Goal: Task Accomplishment & Management: Manage account settings

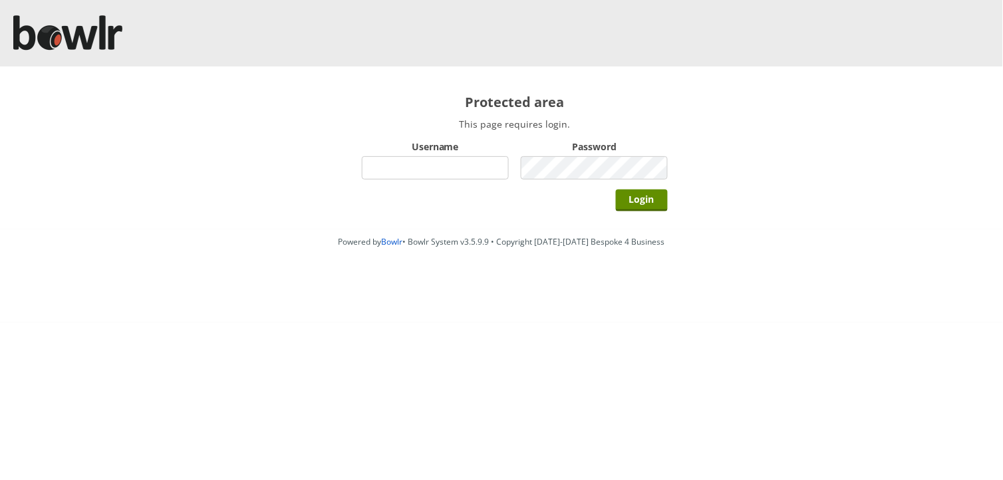
type input "hornseaindoorbowlsclub"
drag, startPoint x: 549, startPoint y: 188, endPoint x: 555, endPoint y: 182, distance: 7.5
click at [551, 186] on div "Login" at bounding box center [515, 199] width 306 height 33
click at [616, 190] on input "Login" at bounding box center [642, 201] width 52 height 22
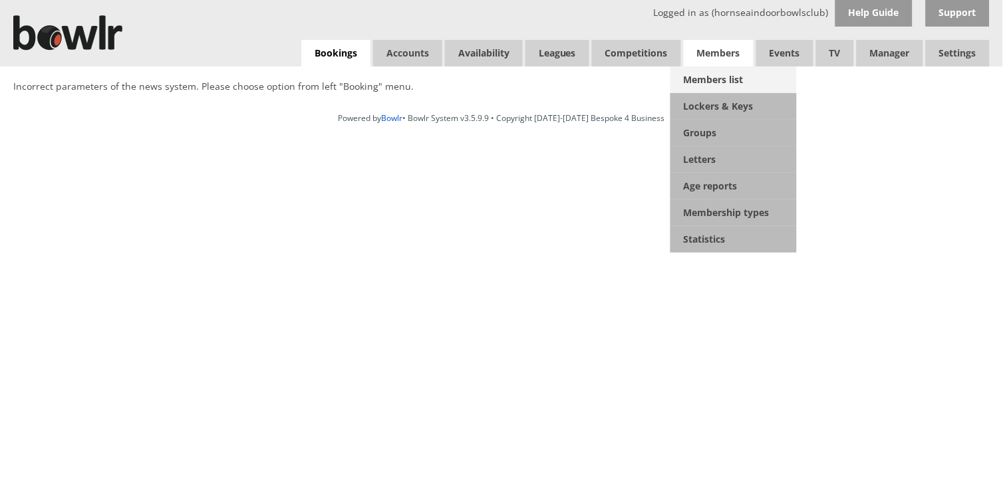
click at [704, 75] on link "Members list" at bounding box center [733, 80] width 126 height 27
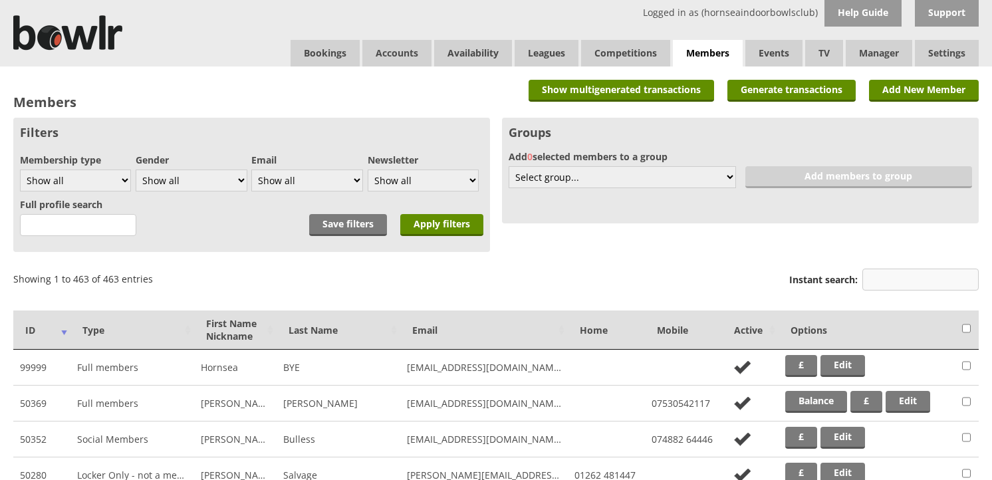
click at [892, 267] on div "Instant search:" at bounding box center [884, 281] width 190 height 32
click at [892, 274] on input "Instant search:" at bounding box center [921, 280] width 116 height 22
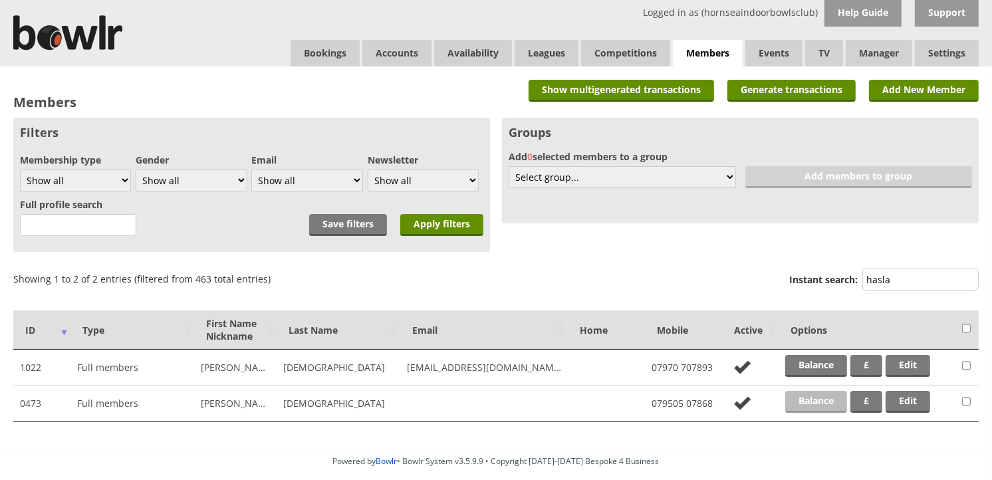
type input "hasla"
click at [821, 394] on link "Balance" at bounding box center [816, 402] width 62 height 22
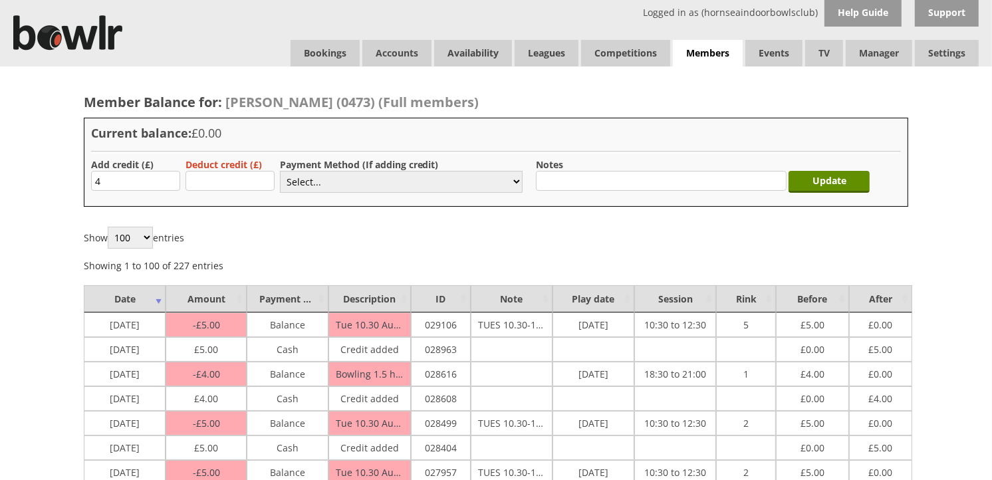
type input "4"
drag, startPoint x: 267, startPoint y: 157, endPoint x: 289, endPoint y: 175, distance: 28.9
click at [267, 157] on div "Current balance: £0.00 Add credit (£) 4 Deduct credit (£) Payment Method (If ad…" at bounding box center [496, 162] width 825 height 89
click at [301, 181] on select "Select... Cash Card Cheque Bank Transfer Other Member Card Gift Voucher Balance" at bounding box center [401, 182] width 243 height 22
select select "1"
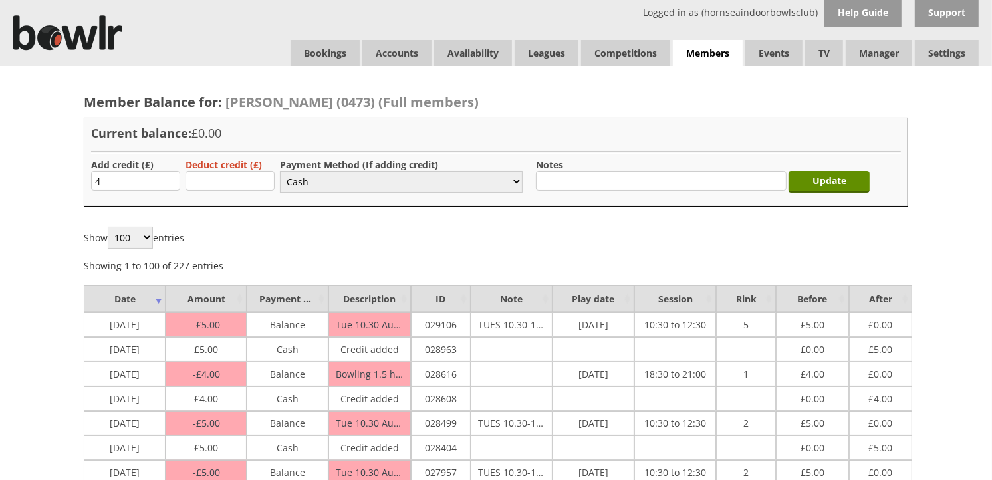
click at [280, 171] on select "Select... Cash Card Cheque Bank Transfer Other Member Card Gift Voucher Balance" at bounding box center [401, 182] width 243 height 22
click at [818, 194] on div "Update" at bounding box center [832, 178] width 81 height 41
click at [822, 185] on input "Update" at bounding box center [829, 182] width 81 height 22
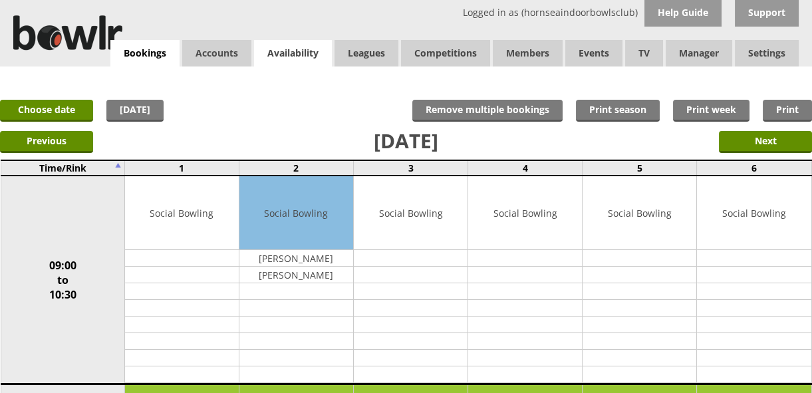
drag, startPoint x: 0, startPoint y: 0, endPoint x: 256, endPoint y: 42, distance: 259.4
click at [256, 42] on link "Availability" at bounding box center [293, 53] width 78 height 27
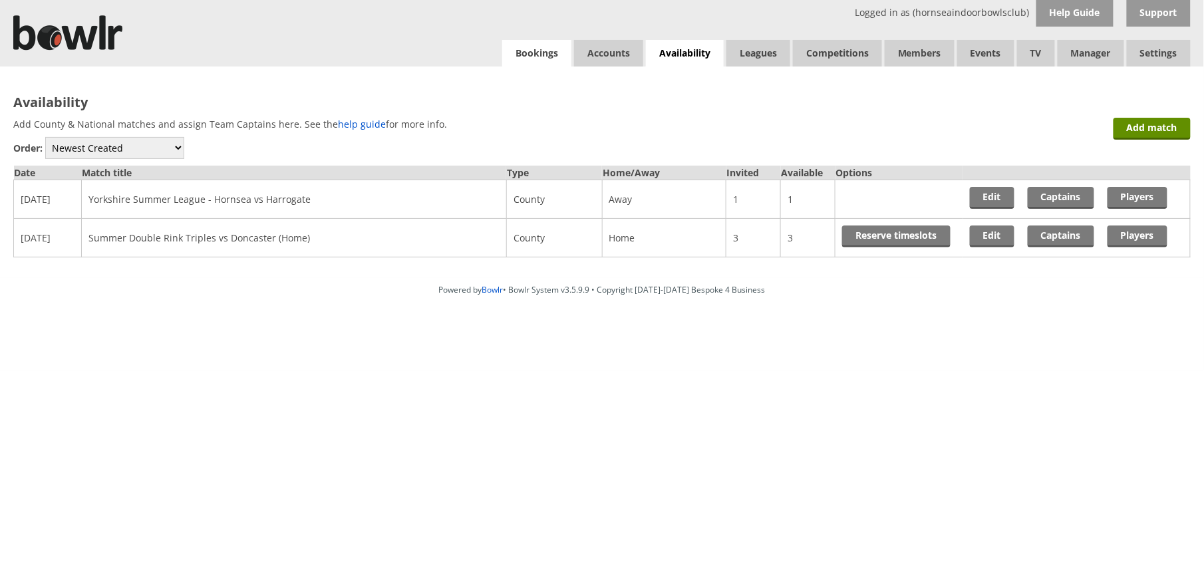
click at [543, 59] on link "Bookings" at bounding box center [536, 53] width 69 height 27
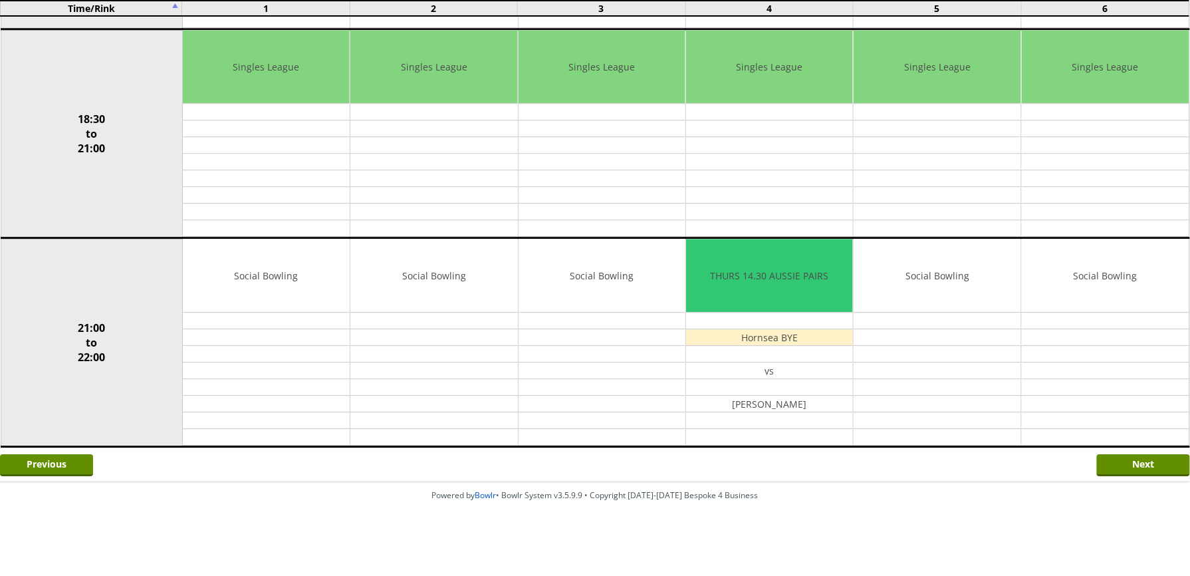
scroll to position [1201, 0]
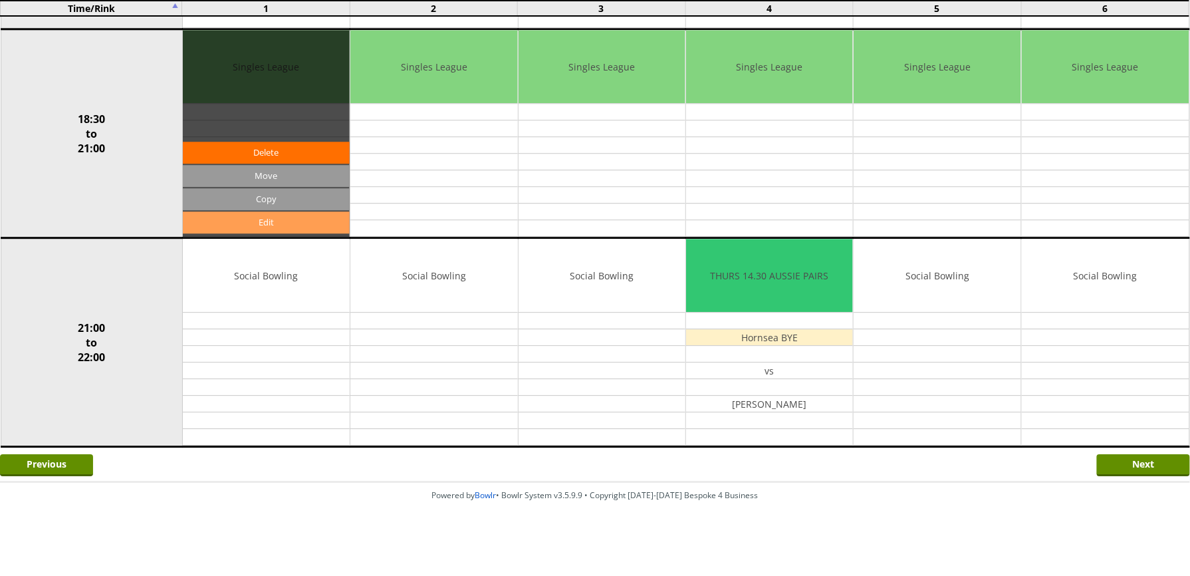
click at [288, 219] on link "Edit" at bounding box center [266, 222] width 167 height 22
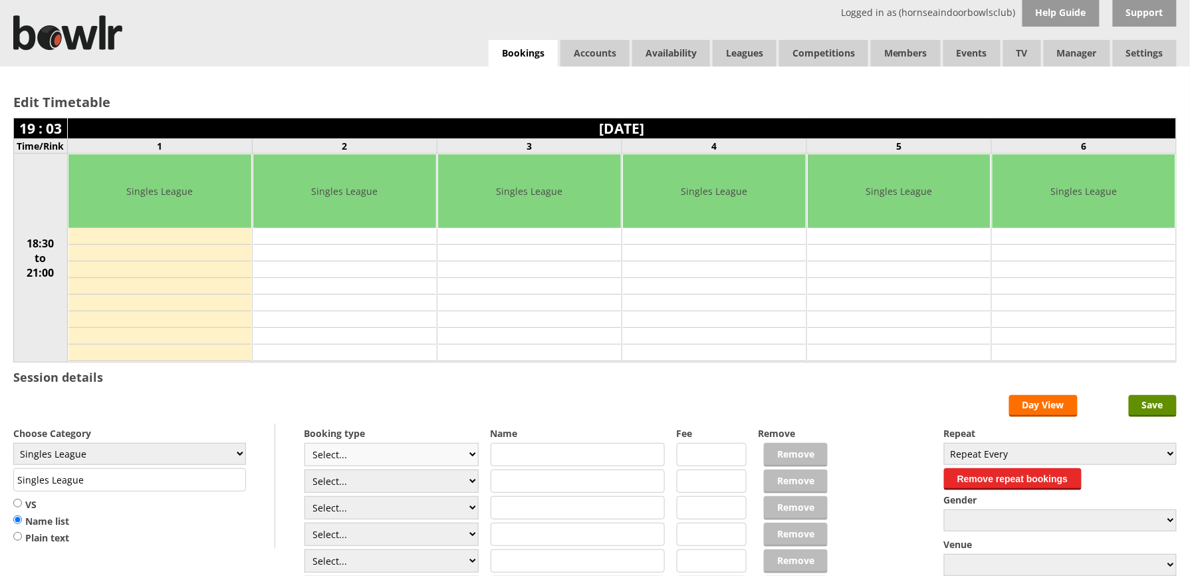
click at [466, 455] on select "Select... Club Competition (Member) Club Competition (Visitor) National (Member…" at bounding box center [392, 454] width 175 height 23
select select "1_48"
click at [305, 446] on select "Select... Club Competition (Member) Club Competition (Visitor) National (Member…" at bounding box center [392, 454] width 175 height 23
type input "4.0000"
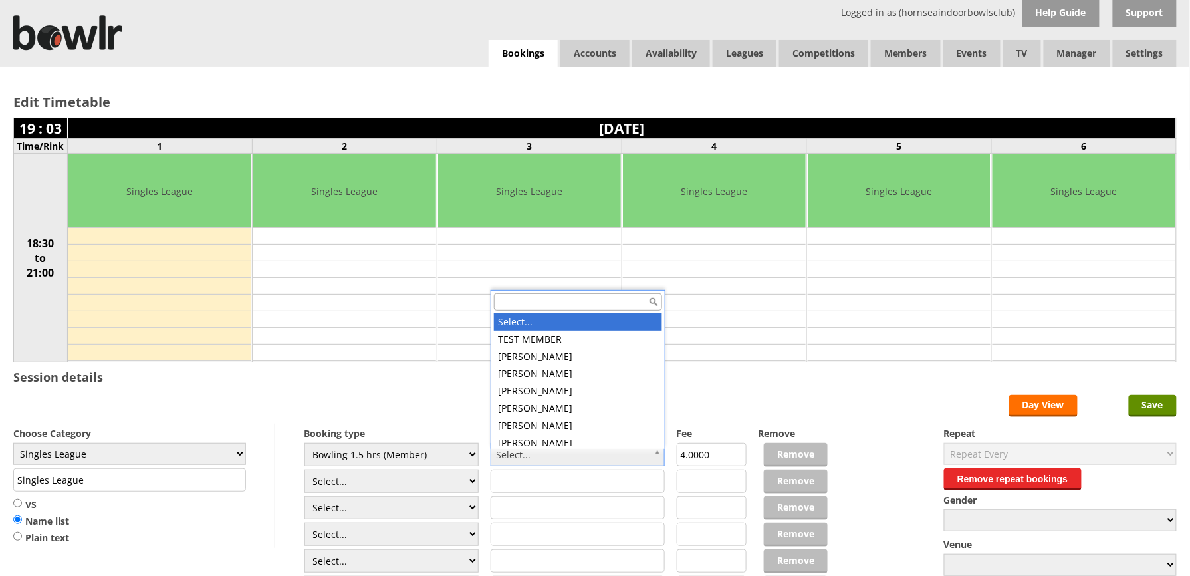
click at [537, 301] on input "text" at bounding box center [578, 301] width 168 height 17
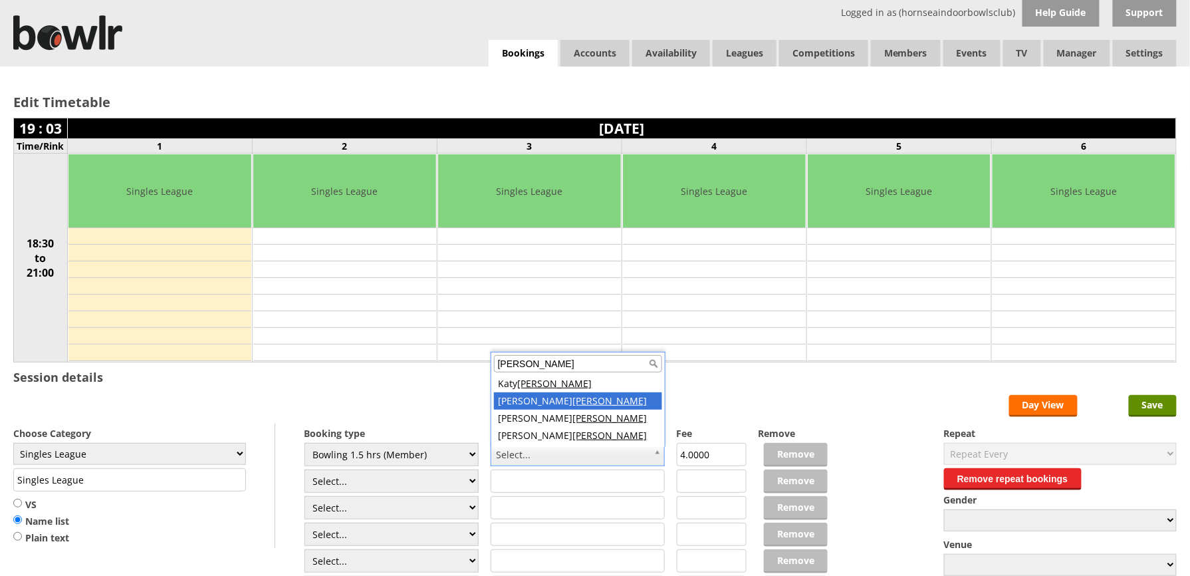
type input "baxter"
drag, startPoint x: 536, startPoint y: 400, endPoint x: 501, endPoint y: 466, distance: 74.4
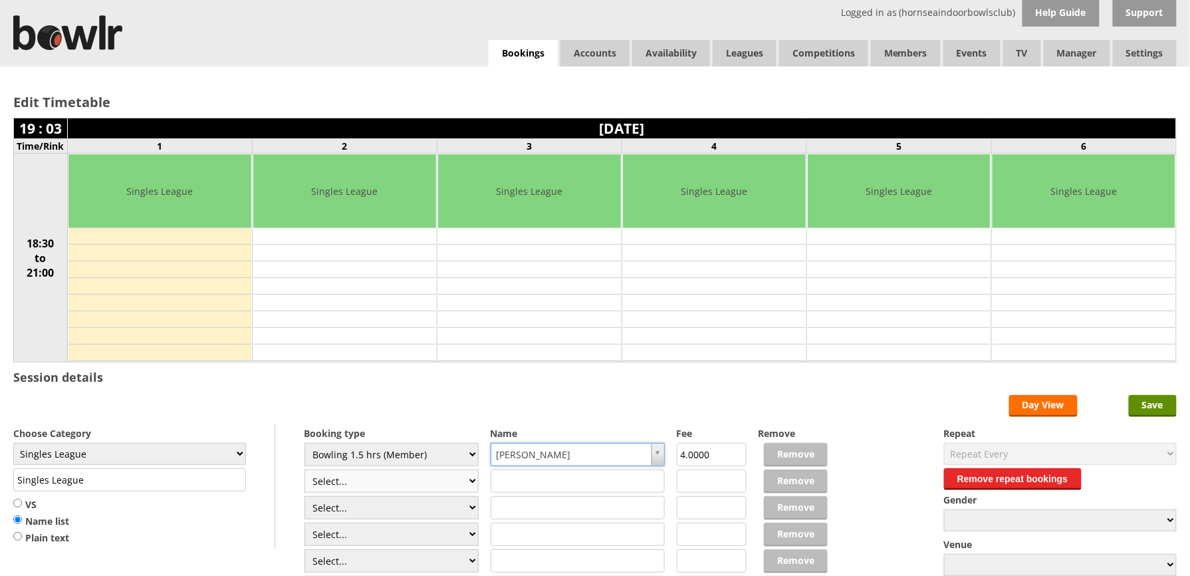
click at [464, 490] on select "Select... Club Competition (Member) Club Competition (Visitor) National (Member…" at bounding box center [392, 481] width 175 height 23
select select "1_48"
click at [305, 472] on select "Select... Club Competition (Member) Club Competition (Visitor) National (Member…" at bounding box center [392, 481] width 175 height 23
type input "4.0000"
click at [470, 514] on select "Select... Club Competition (Member) Club Competition (Visitor) National (Member…" at bounding box center [392, 507] width 175 height 23
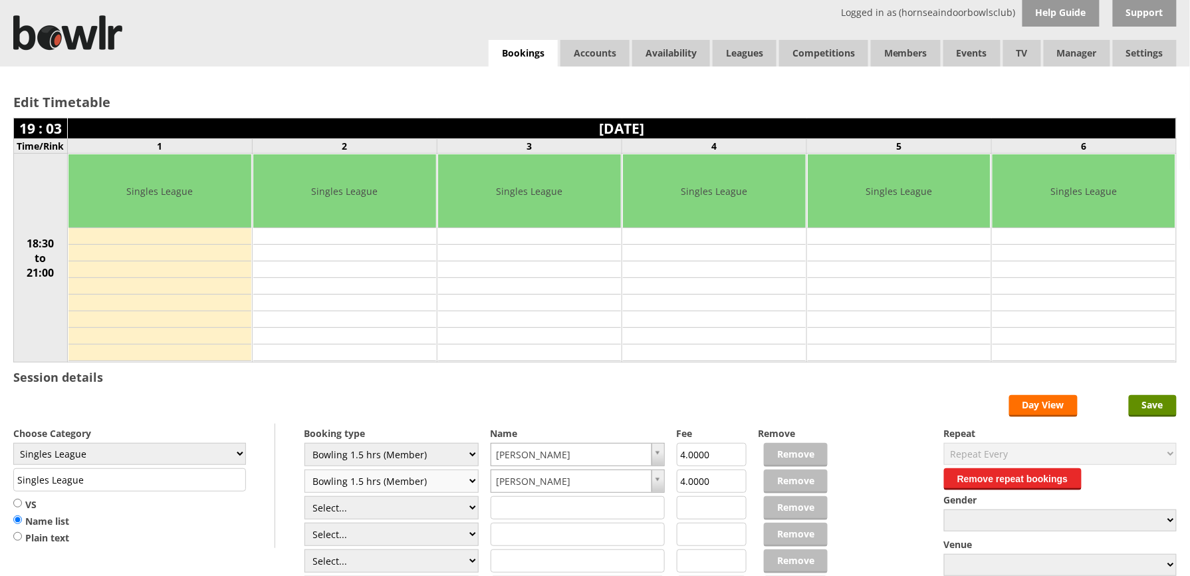
select select "1_48"
click at [305, 499] on select "Select... Club Competition (Member) Club Competition (Visitor) National (Member…" at bounding box center [392, 507] width 175 height 23
type input "4.0000"
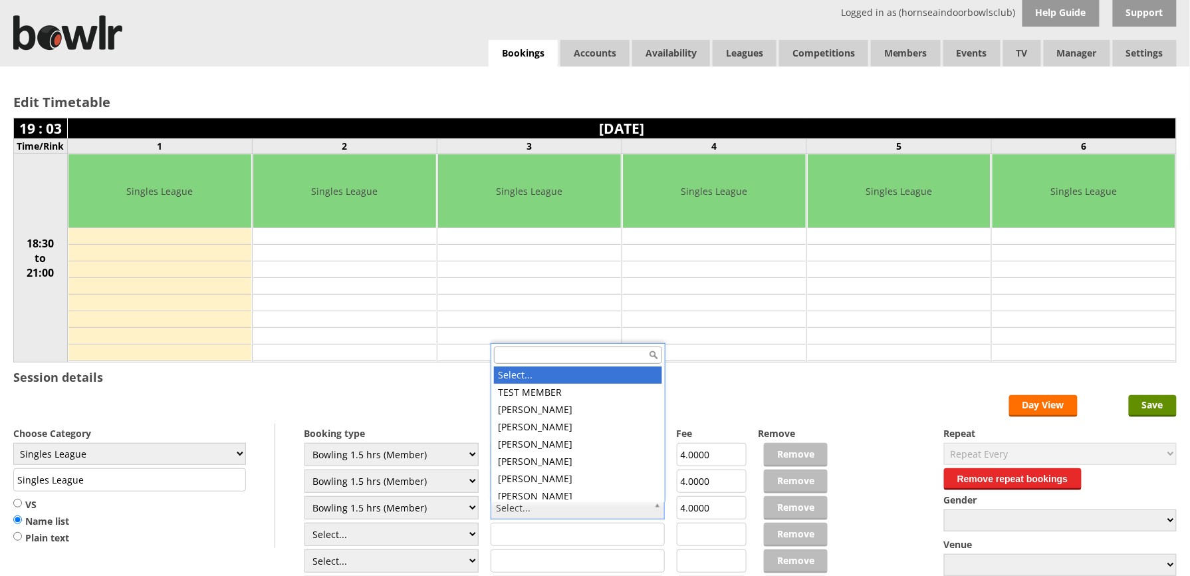
click at [527, 352] on input "text" at bounding box center [578, 354] width 168 height 17
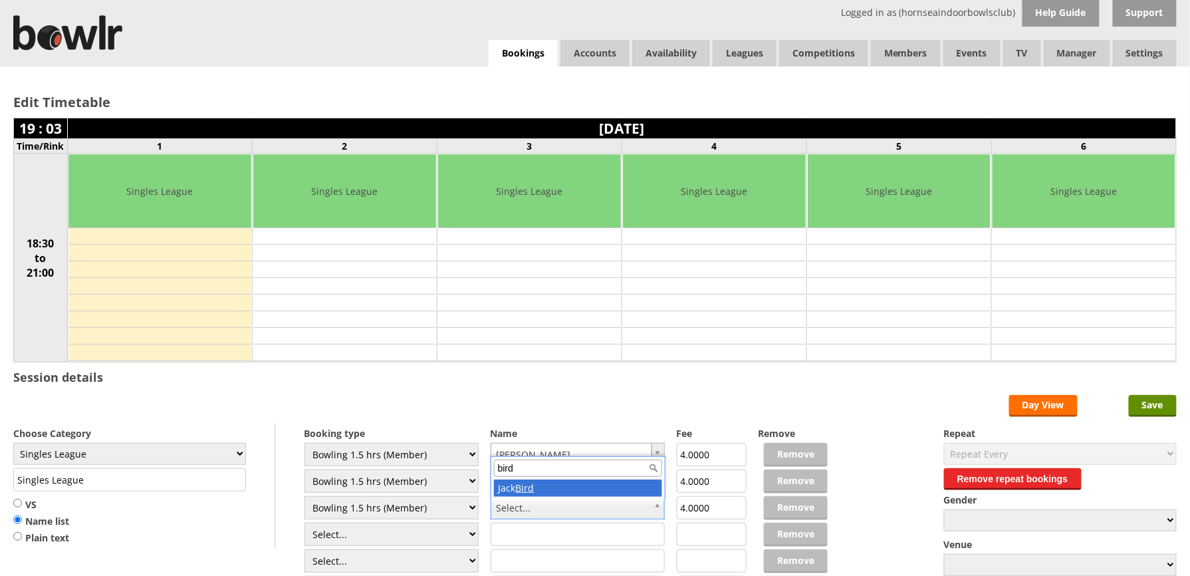
type input "bird"
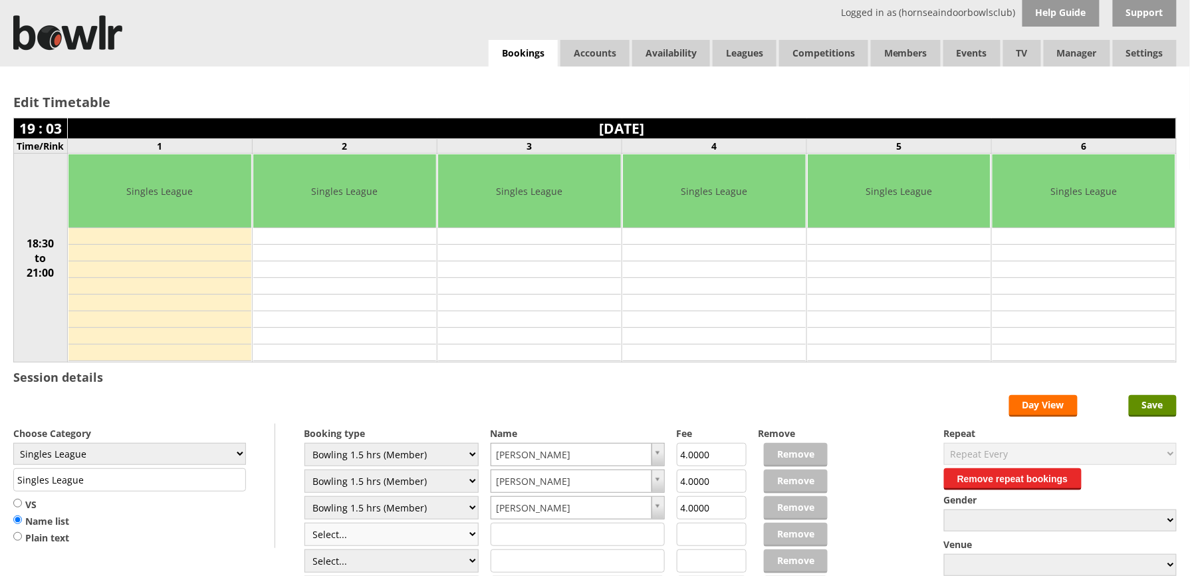
click at [464, 540] on select "Select... Club Competition (Member) Club Competition (Visitor) National (Member…" at bounding box center [392, 534] width 175 height 23
select select "1_48"
click at [305, 525] on select "Select... Club Competition (Member) Club Competition (Visitor) National (Member…" at bounding box center [392, 534] width 175 height 23
type input "4.0000"
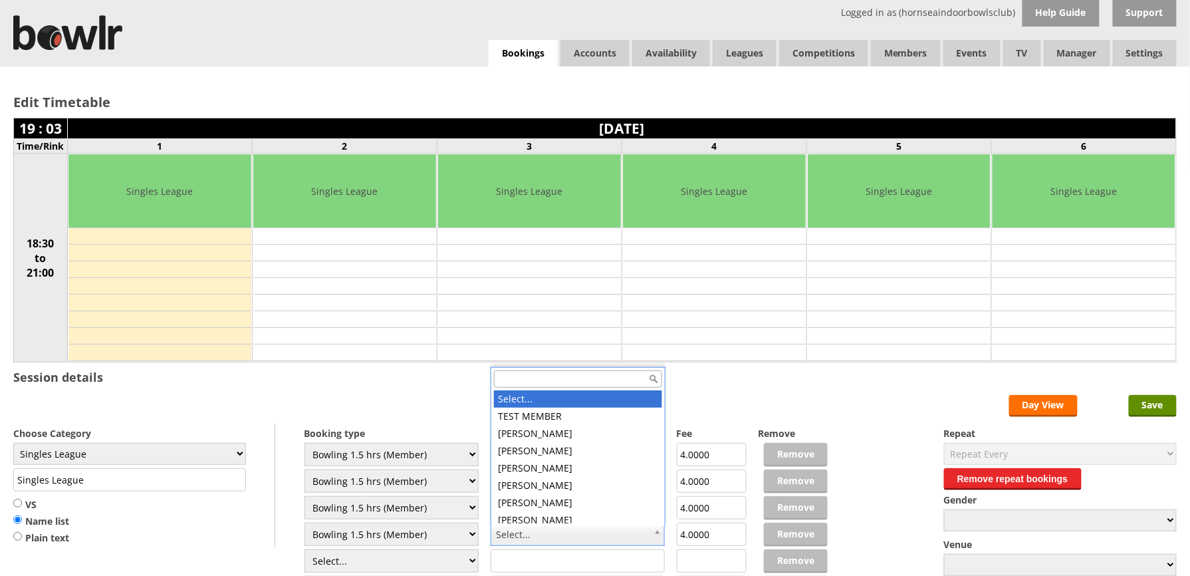
click at [593, 384] on input "text" at bounding box center [578, 378] width 168 height 17
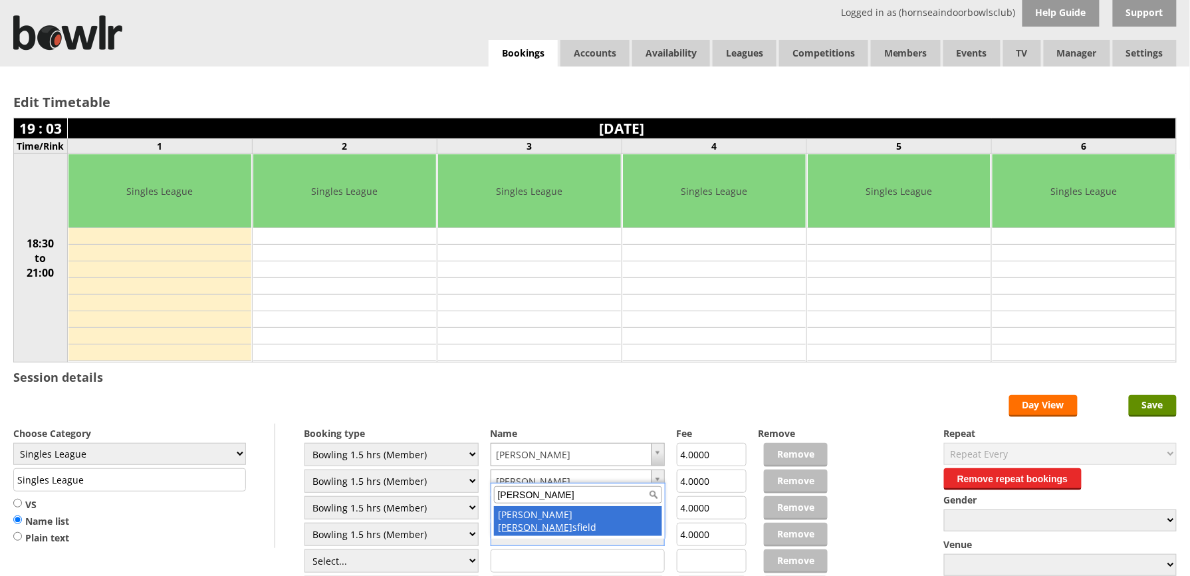
type input "stan"
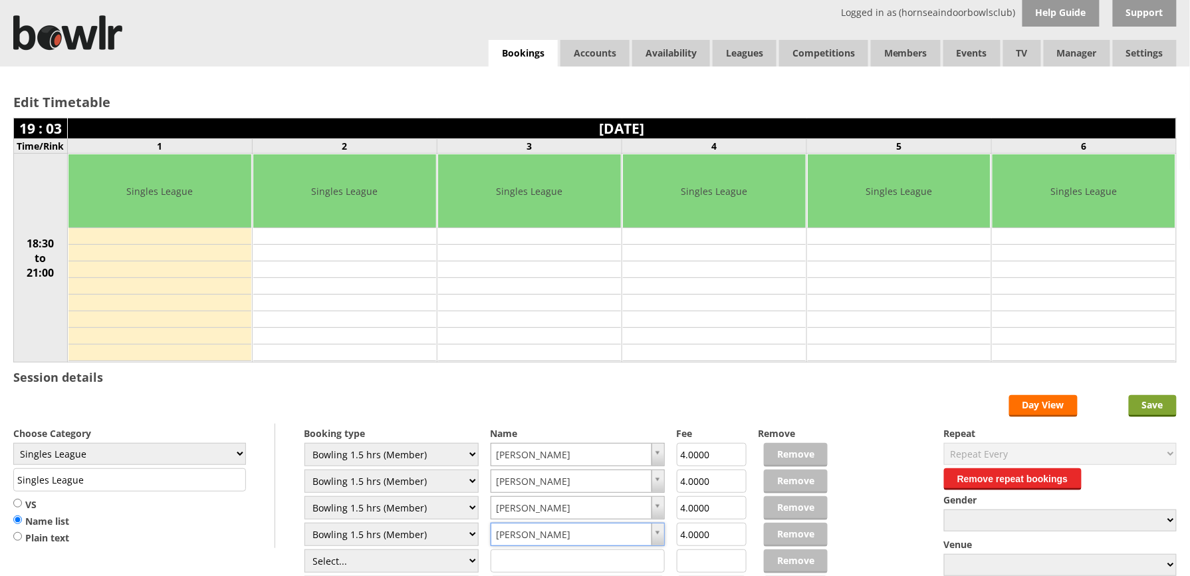
click at [1153, 403] on input "Save" at bounding box center [1153, 406] width 48 height 22
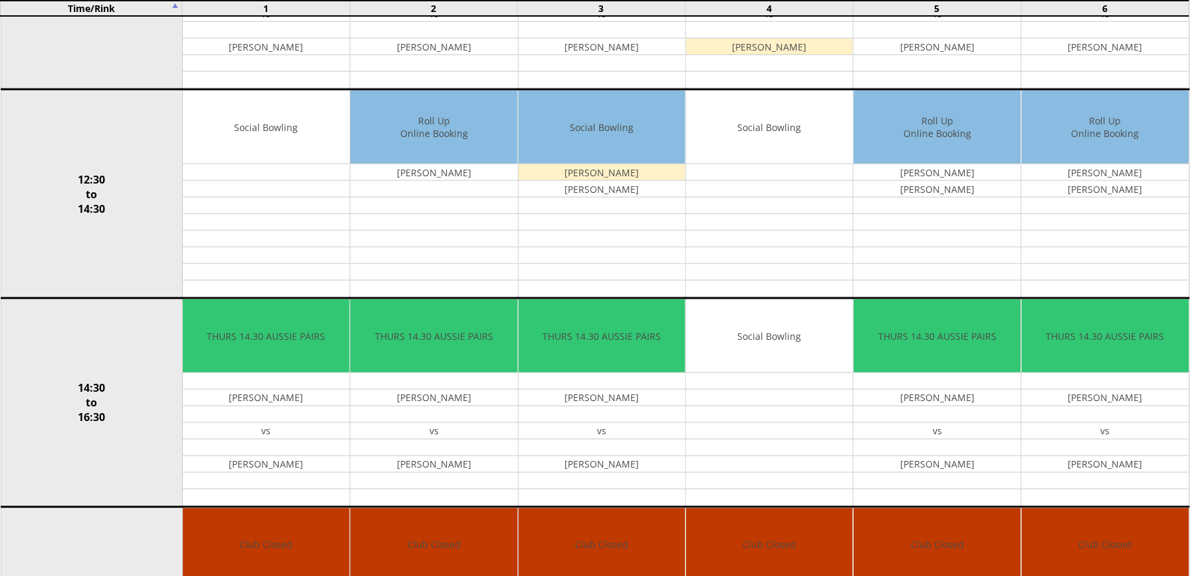
scroll to position [1007, 0]
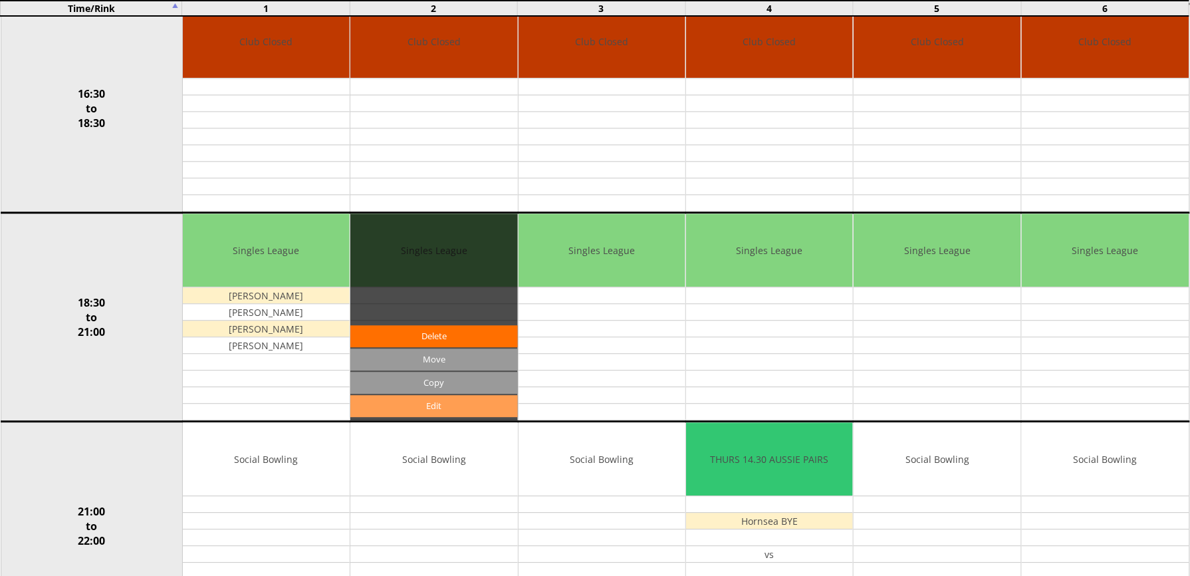
click at [452, 417] on link "Edit" at bounding box center [433, 406] width 167 height 22
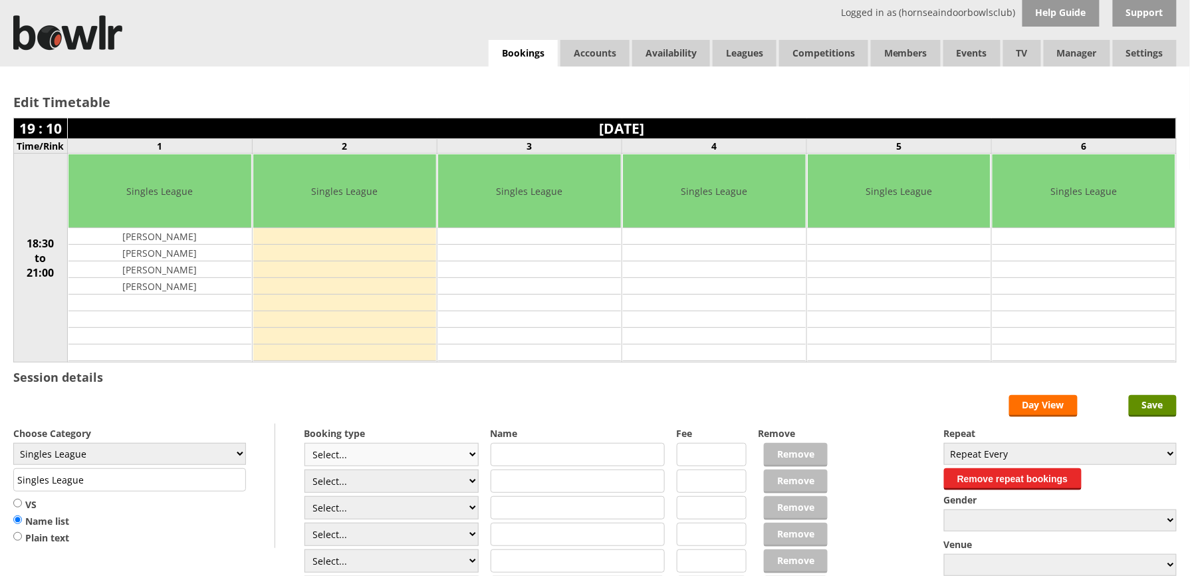
click at [467, 458] on select "Select... Club Competition (Member) Club Competition (Visitor) National (Member…" at bounding box center [392, 454] width 175 height 23
select select "1_48"
click at [305, 446] on select "Select... Club Competition (Member) Club Competition (Visitor) National (Member…" at bounding box center [392, 454] width 175 height 23
type input "4.0000"
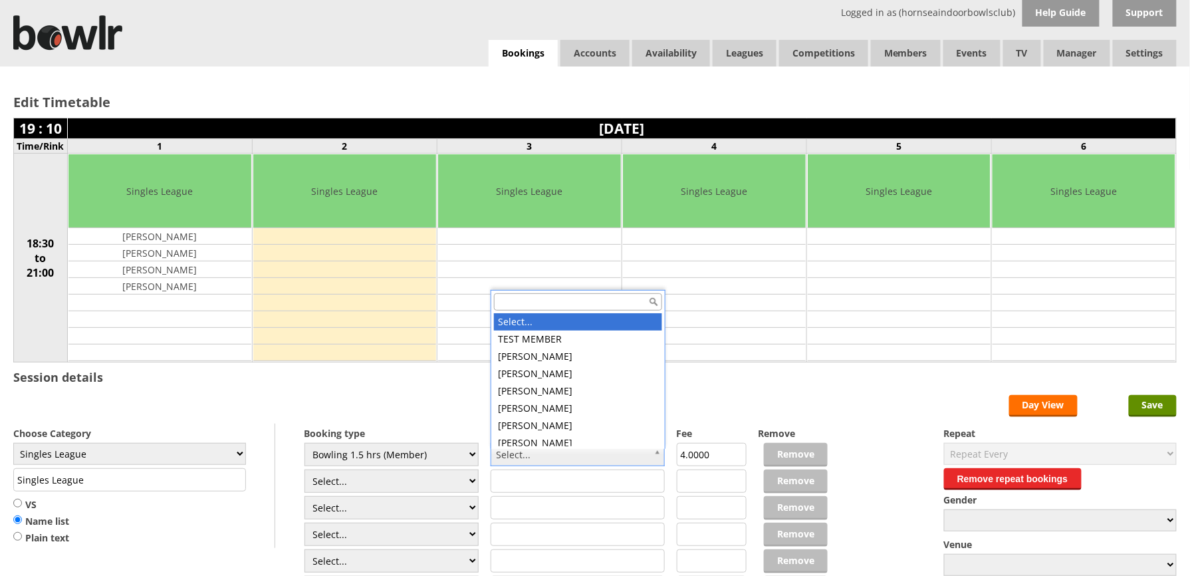
click at [538, 301] on input "text" at bounding box center [578, 301] width 168 height 17
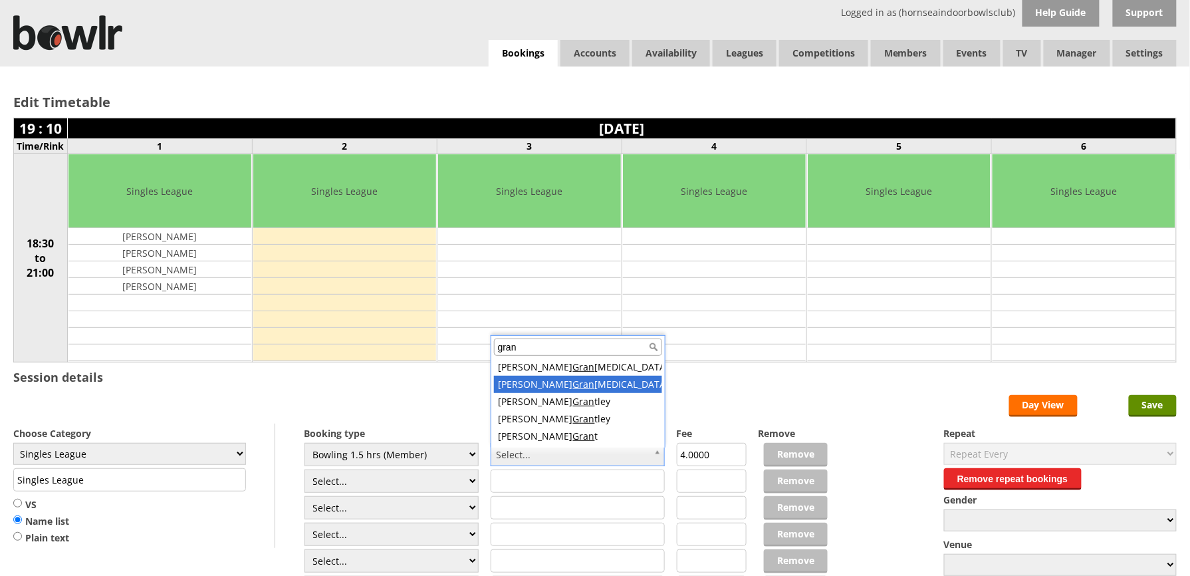
type input "gran"
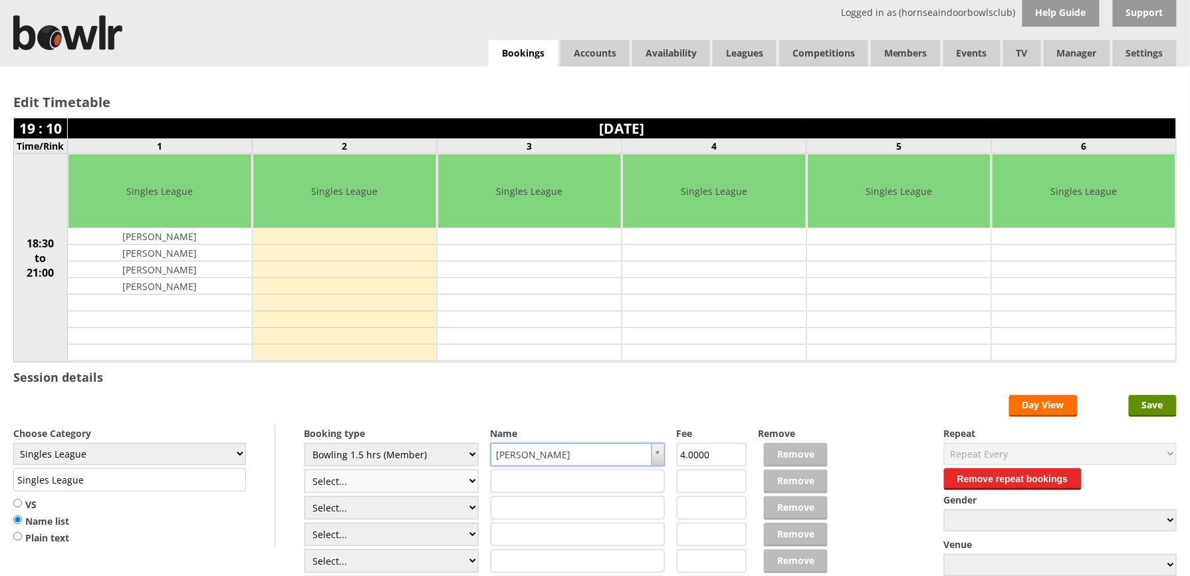
click at [469, 487] on select "Select... Club Competition (Member) Club Competition (Visitor) National (Member…" at bounding box center [392, 481] width 175 height 23
select select "1_48"
click at [305, 472] on select "Select... Club Competition (Member) Club Competition (Visitor) National (Member…" at bounding box center [392, 481] width 175 height 23
type input "4.0000"
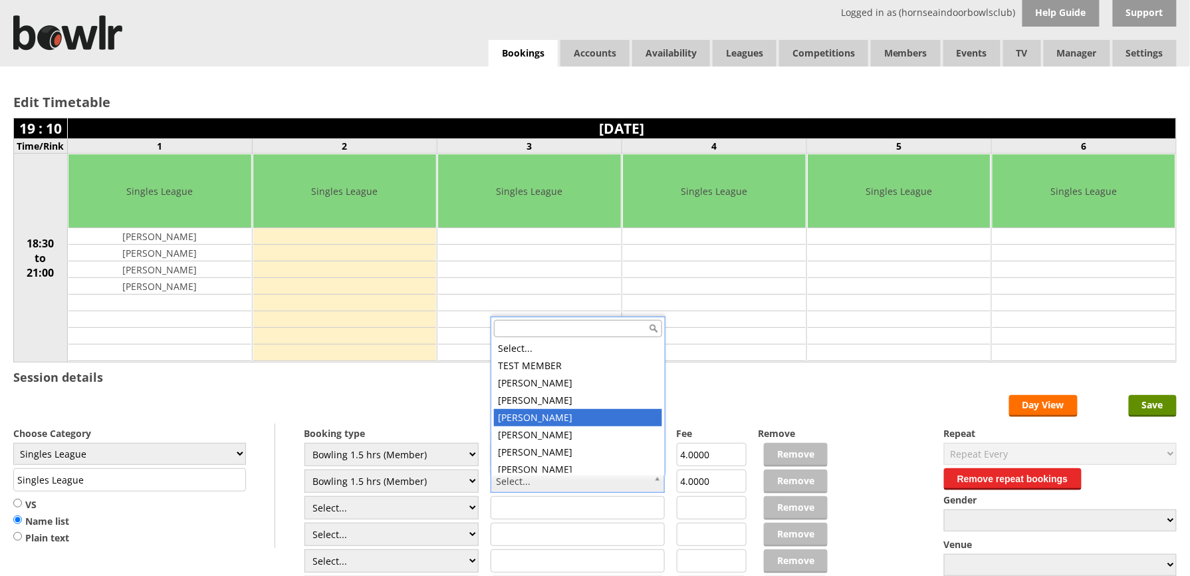
click at [501, 331] on input "text" at bounding box center [578, 328] width 168 height 17
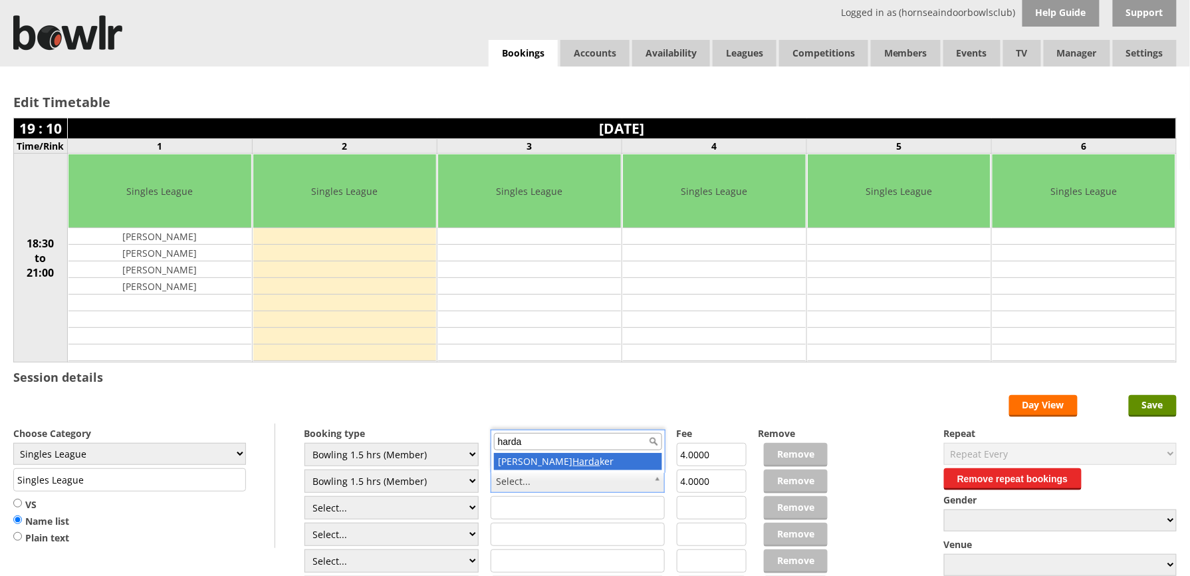
type input "harda"
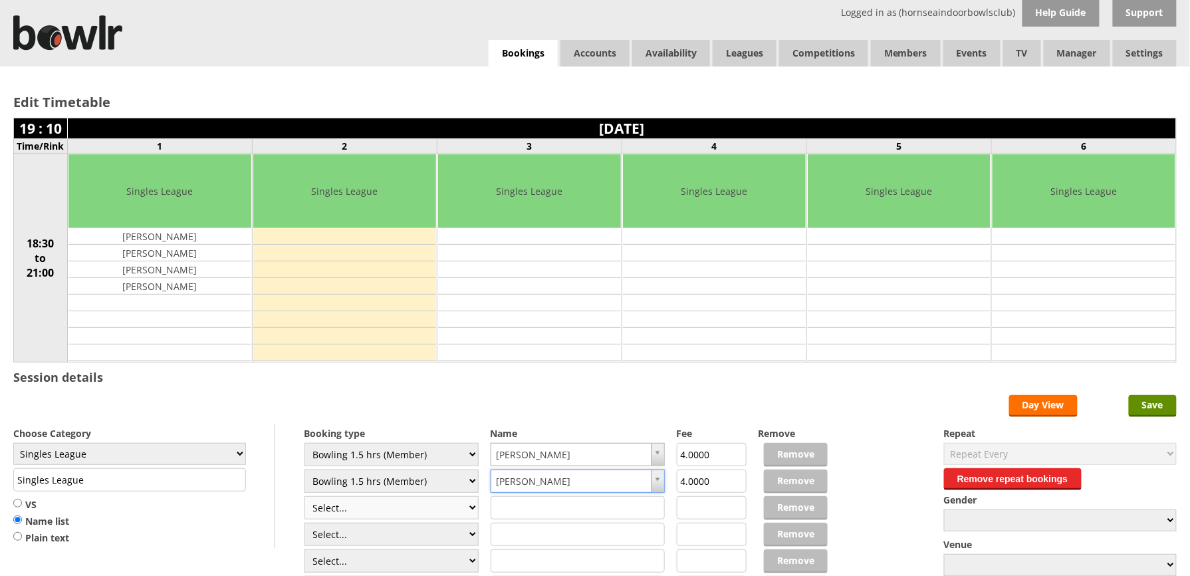
click at [463, 509] on select "Select... Club Competition (Member) Club Competition (Visitor) National (Member…" at bounding box center [392, 507] width 175 height 23
select select "1_48"
click at [305, 499] on select "Select... Club Competition (Member) Club Competition (Visitor) National (Member…" at bounding box center [392, 507] width 175 height 23
type input "4.0000"
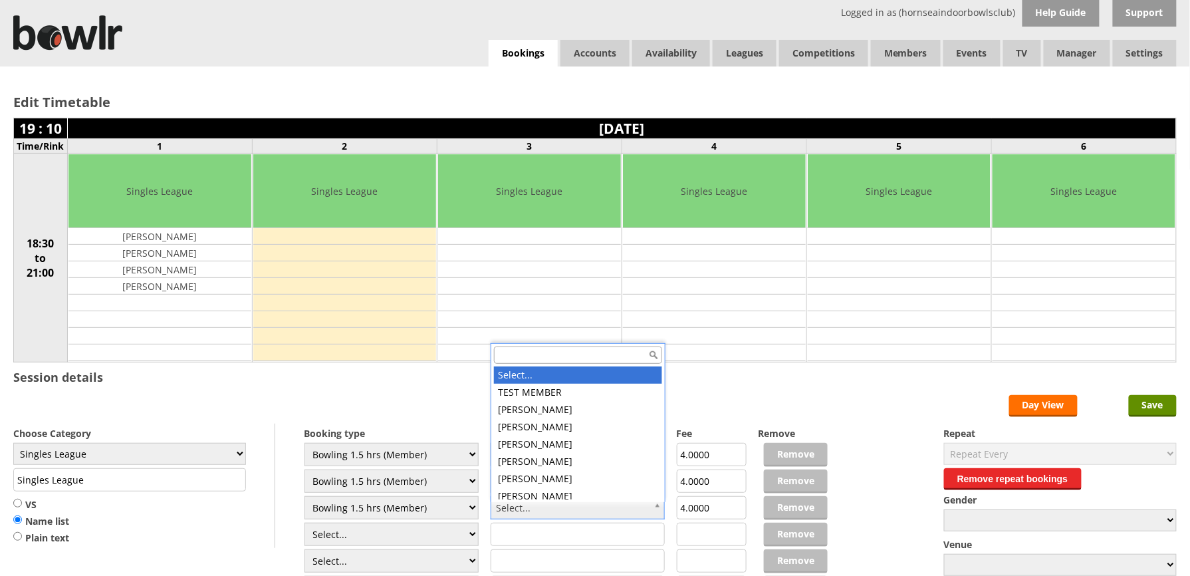
click at [517, 354] on input "text" at bounding box center [578, 354] width 168 height 17
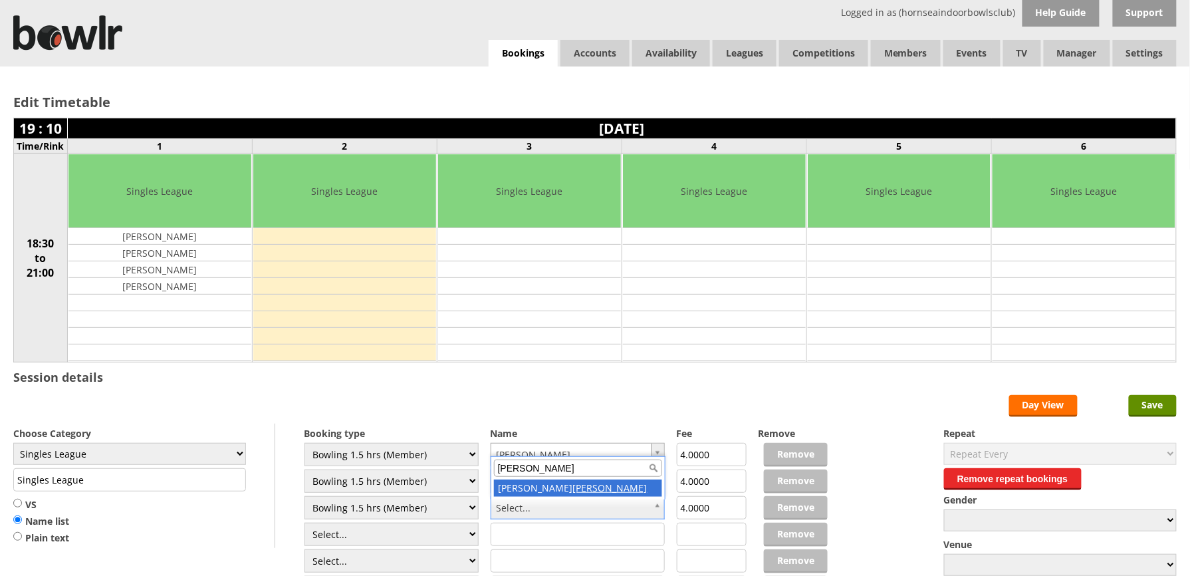
type input "baker"
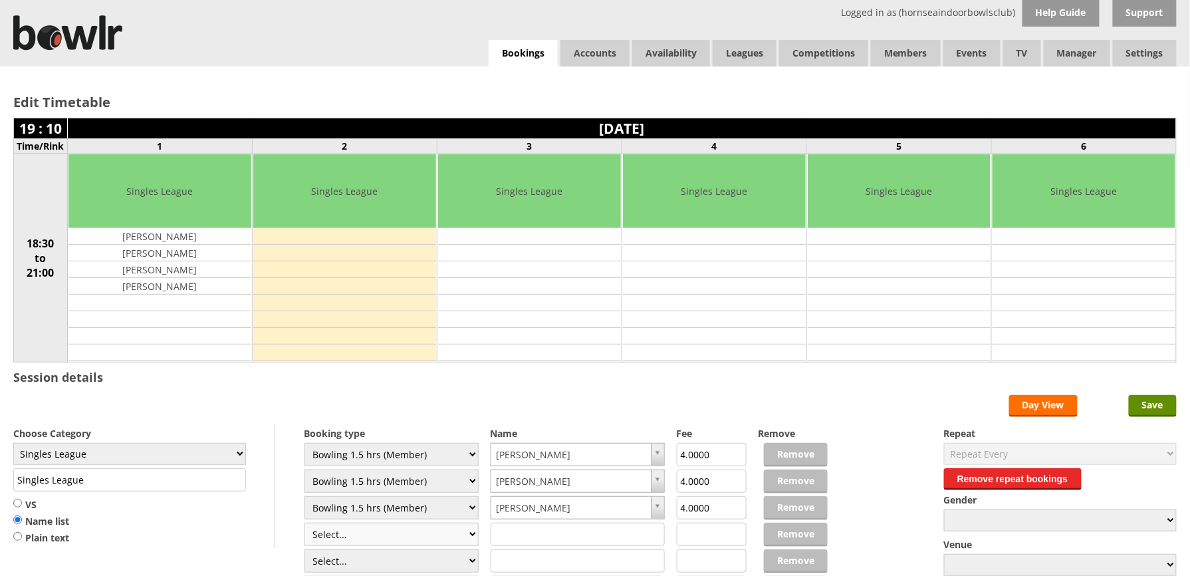
click at [470, 538] on select "Select... Club Competition (Member) Club Competition (Visitor) National (Member…" at bounding box center [392, 534] width 175 height 23
select select "1_48"
click at [305, 525] on select "Select... Club Competition (Member) Club Competition (Visitor) National (Member…" at bounding box center [392, 534] width 175 height 23
type input "4.0000"
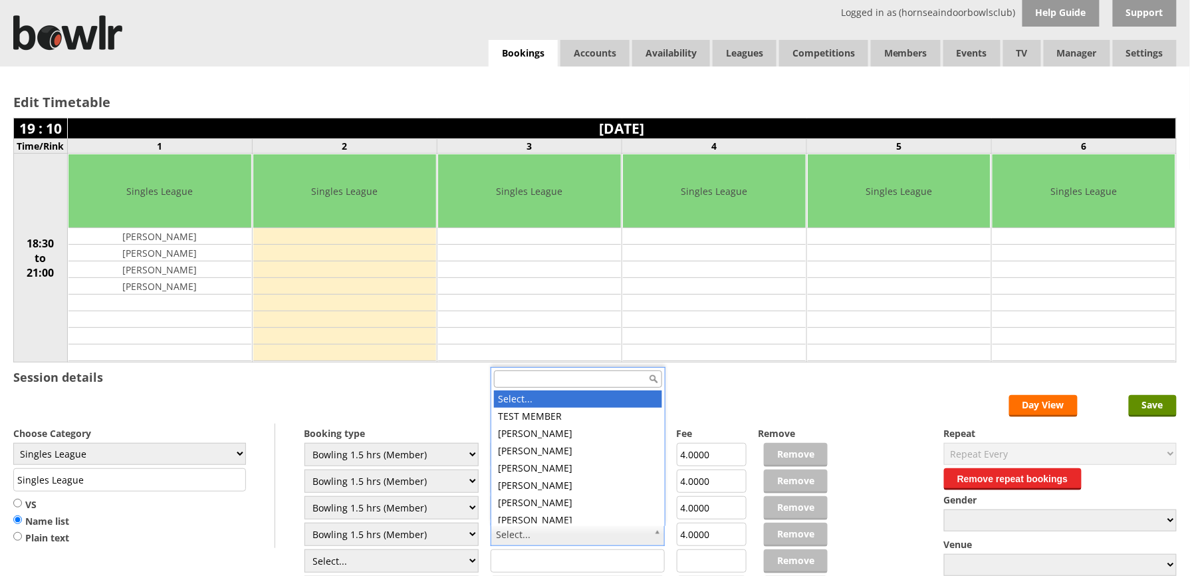
click at [538, 376] on input "text" at bounding box center [578, 378] width 168 height 17
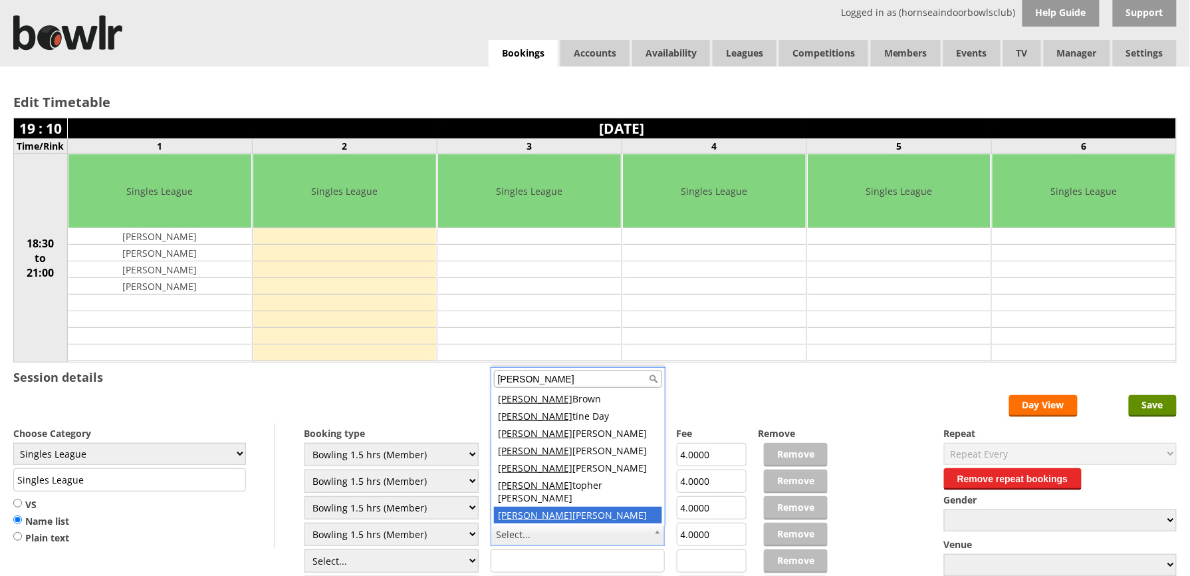
type input "chris"
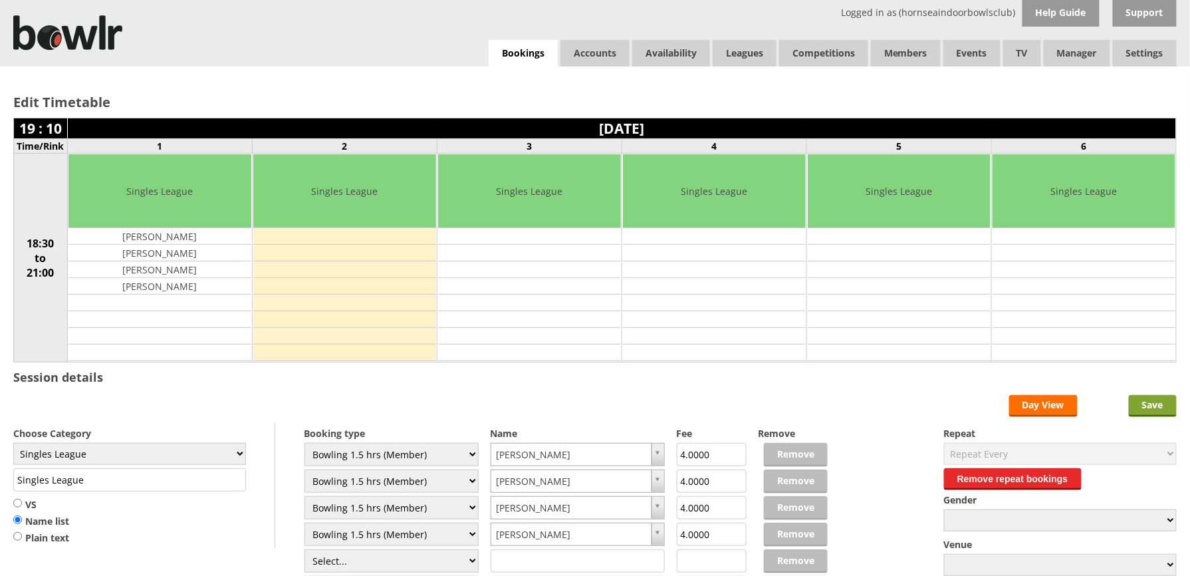
click at [1164, 408] on input "Save" at bounding box center [1153, 406] width 48 height 22
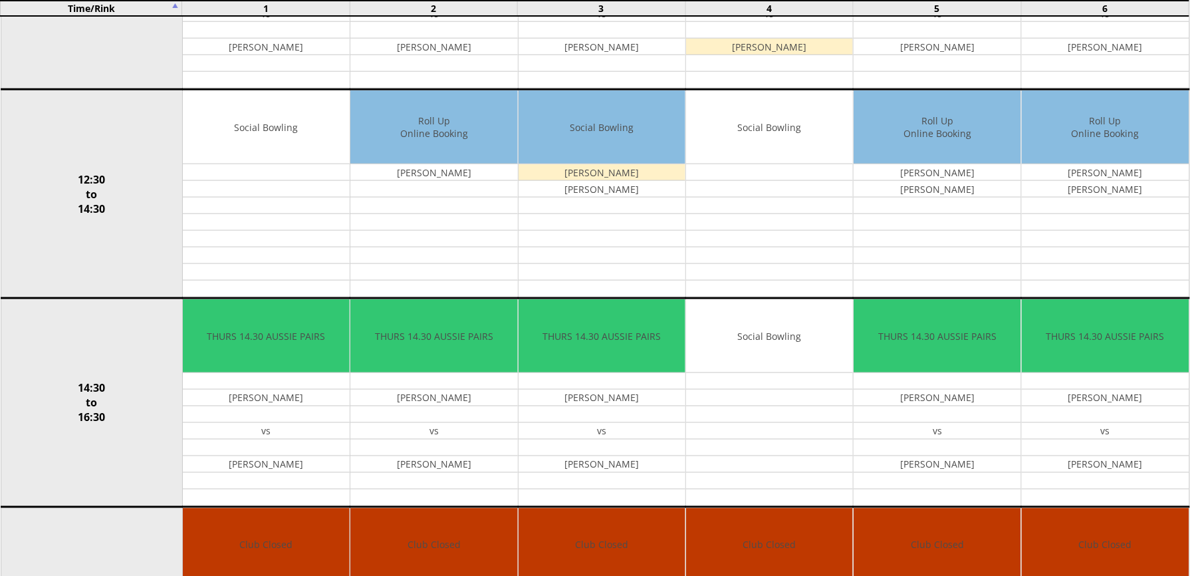
scroll to position [1007, 0]
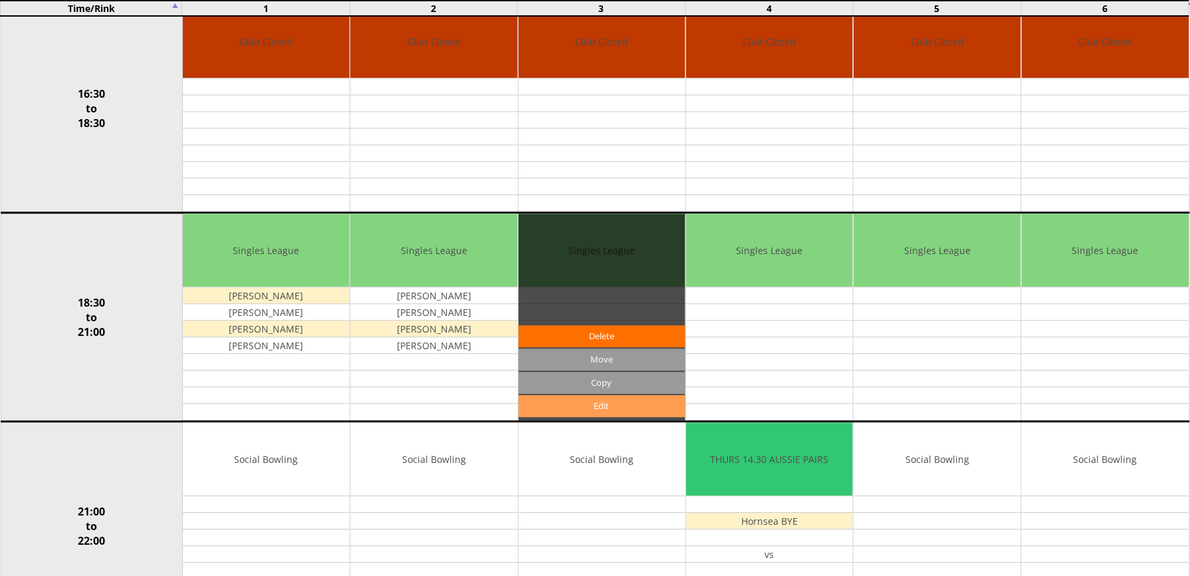
click at [602, 417] on link "Edit" at bounding box center [602, 406] width 167 height 22
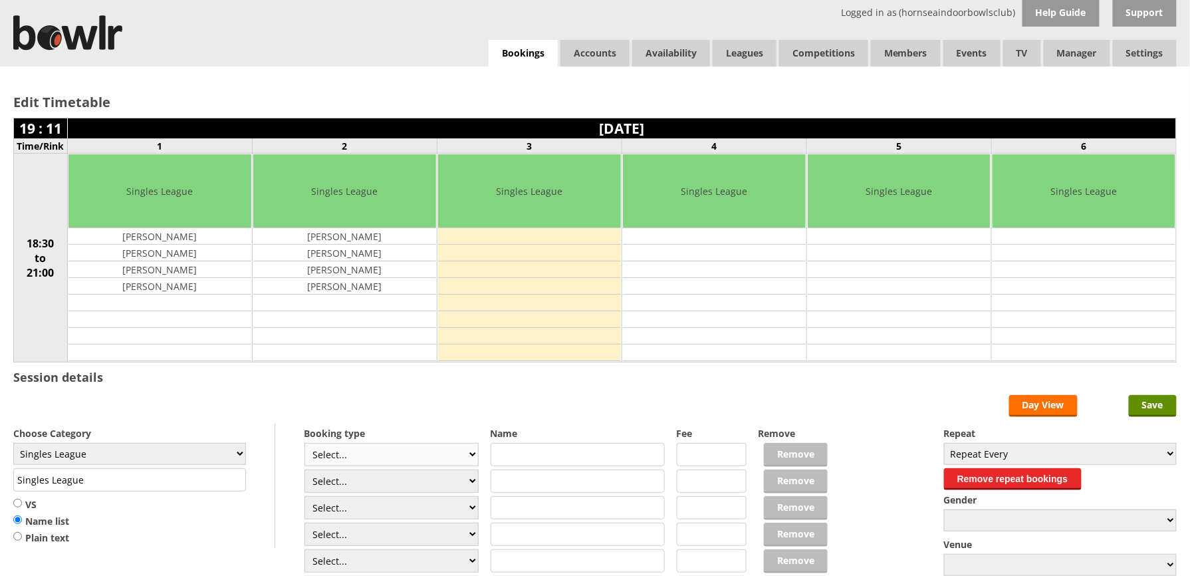
click at [471, 456] on select "Select... Club Competition (Member) Club Competition (Visitor) National (Member…" at bounding box center [392, 454] width 175 height 23
select select "1_48"
click at [305, 446] on select "Select... Club Competition (Member) Club Competition (Visitor) National (Member…" at bounding box center [392, 454] width 175 height 23
type input "4.0000"
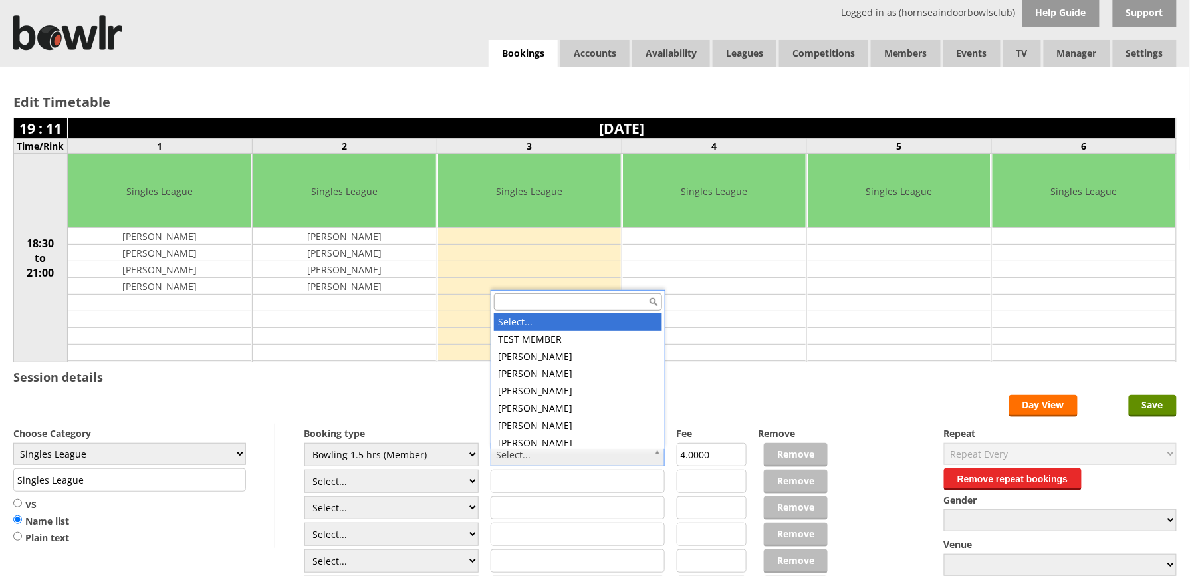
click at [585, 303] on input "text" at bounding box center [578, 301] width 168 height 17
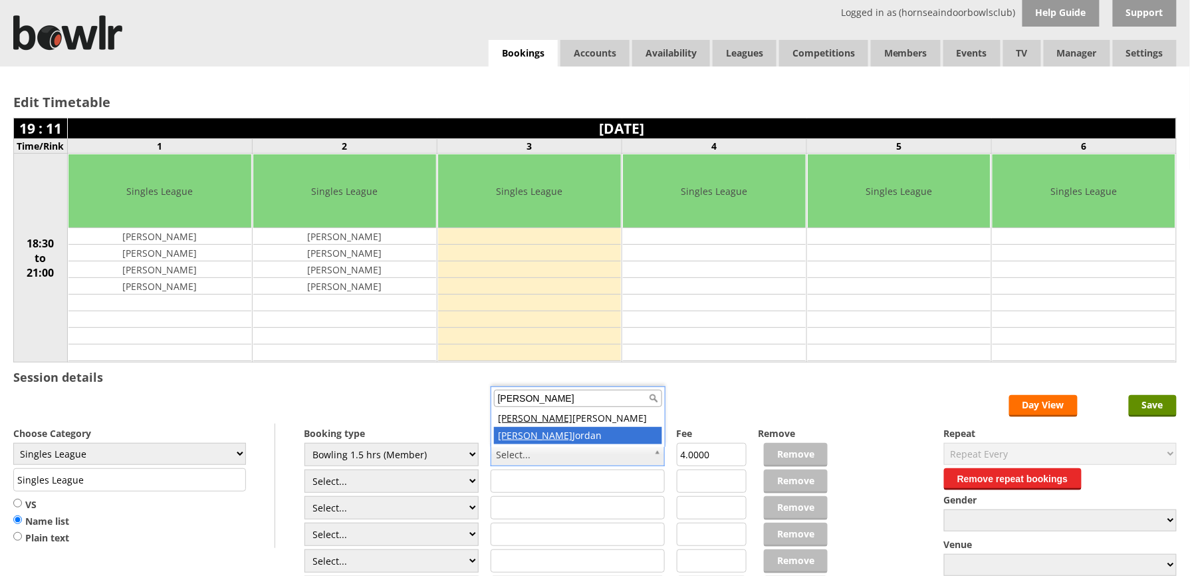
type input "[PERSON_NAME]"
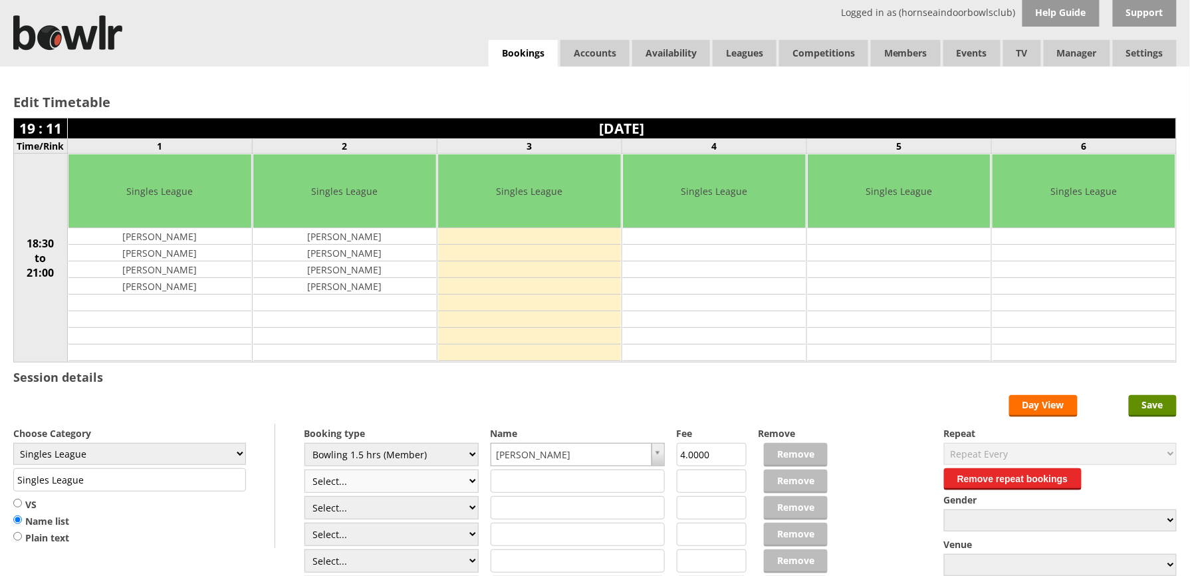
click at [469, 484] on select "Select... Club Competition (Member) Club Competition (Visitor) National (Member…" at bounding box center [392, 481] width 175 height 23
select select "1_48"
click at [305, 472] on select "Select... Club Competition (Member) Club Competition (Visitor) National (Member…" at bounding box center [392, 481] width 175 height 23
type input "4.0000"
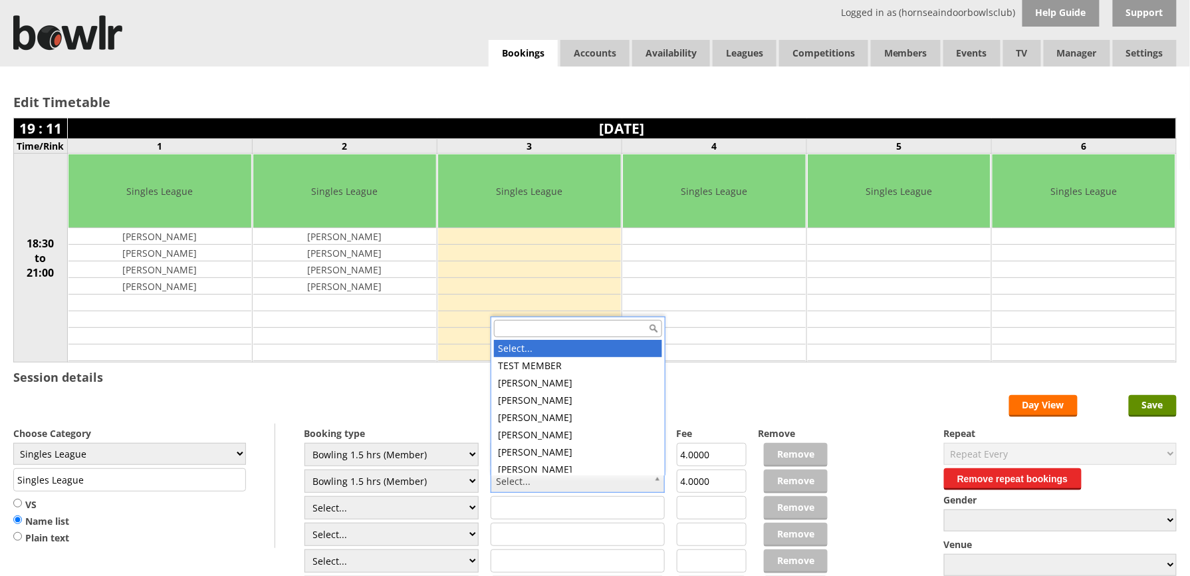
click at [560, 329] on input "text" at bounding box center [578, 328] width 168 height 17
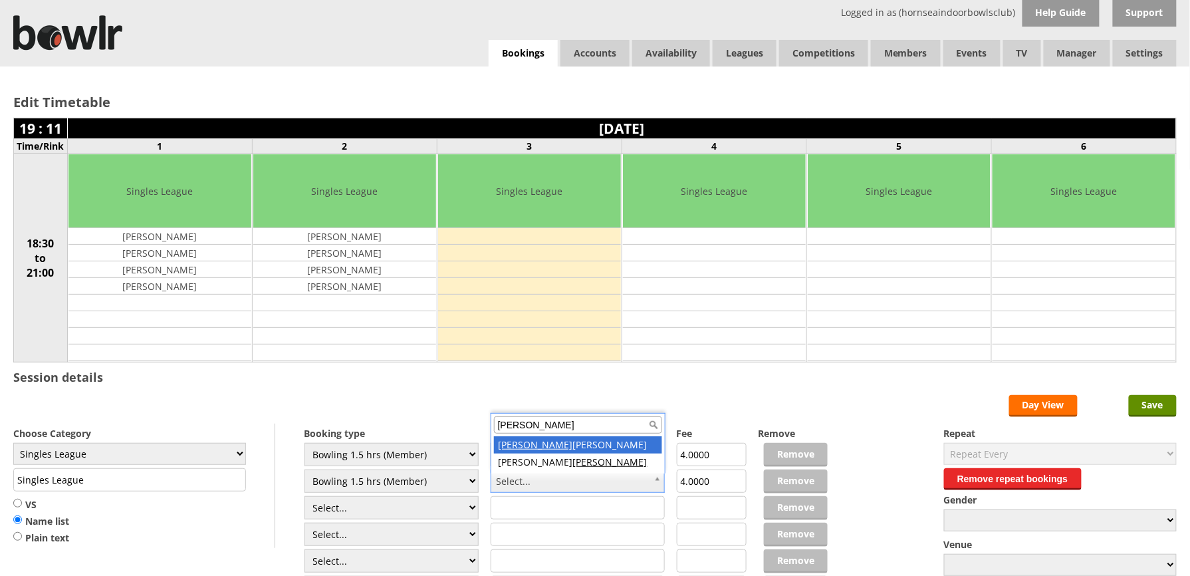
type input "dan"
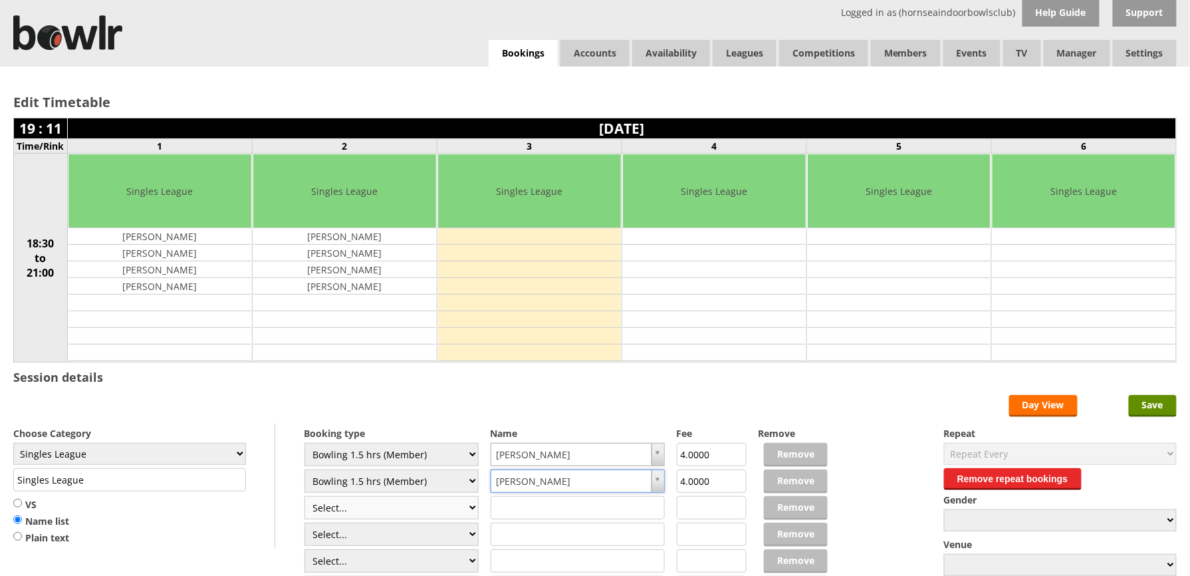
click at [470, 512] on select "Select... Club Competition (Member) Club Competition (Visitor) National (Member…" at bounding box center [392, 507] width 175 height 23
select select "1_48"
click at [305, 499] on select "Select... Club Competition (Member) Club Competition (Visitor) National (Member…" at bounding box center [392, 507] width 175 height 23
type input "4.0000"
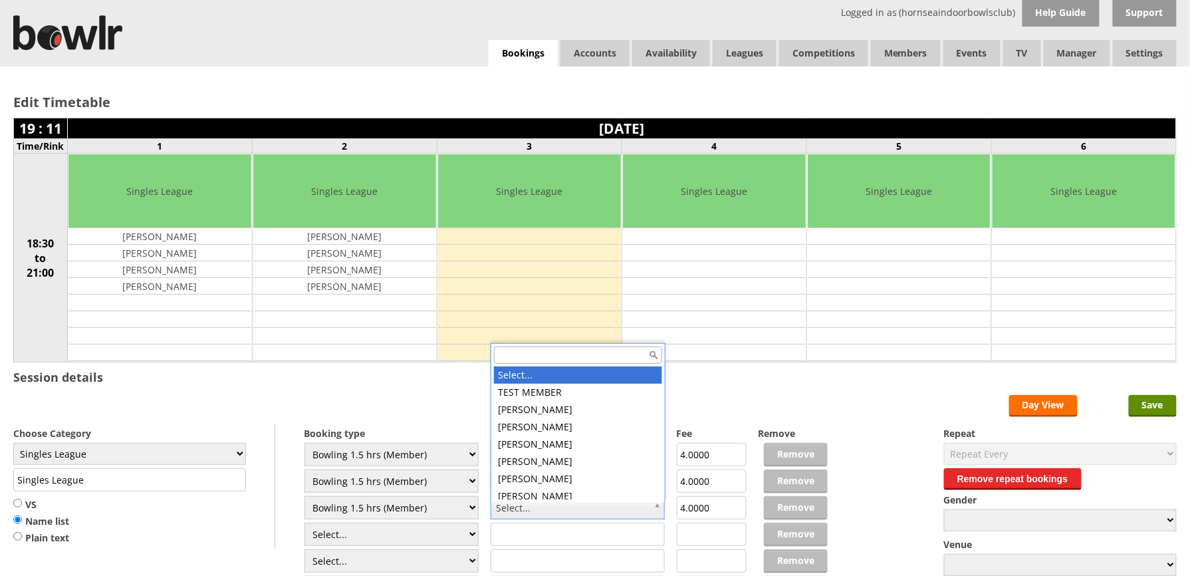
click at [583, 351] on input "text" at bounding box center [578, 354] width 168 height 17
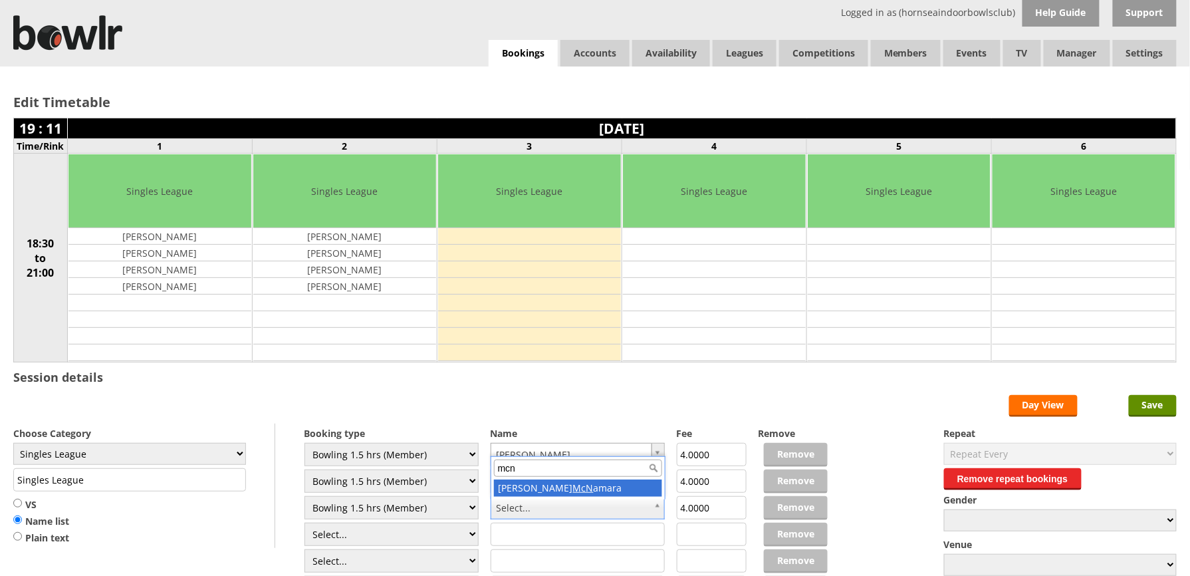
type input "mcn"
click at [471, 543] on select "Select... Club Competition (Member) Club Competition (Visitor) National (Member…" at bounding box center [392, 534] width 175 height 23
select select "1_48"
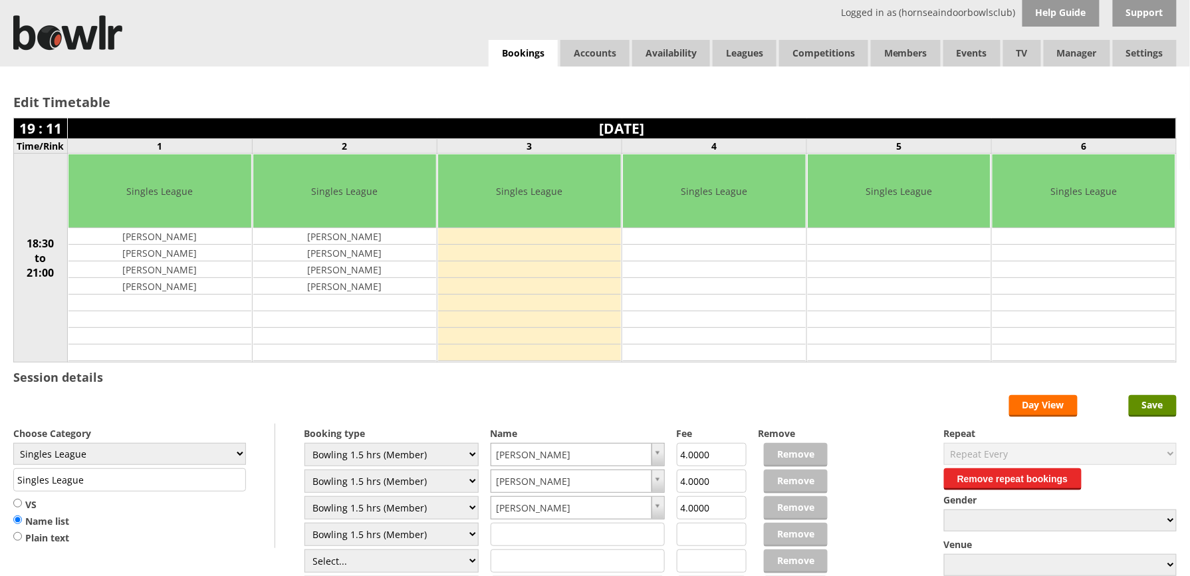
click at [305, 525] on select "Select... Club Competition (Member) Club Competition (Visitor) National (Member…" at bounding box center [392, 534] width 175 height 23
type input "4.0000"
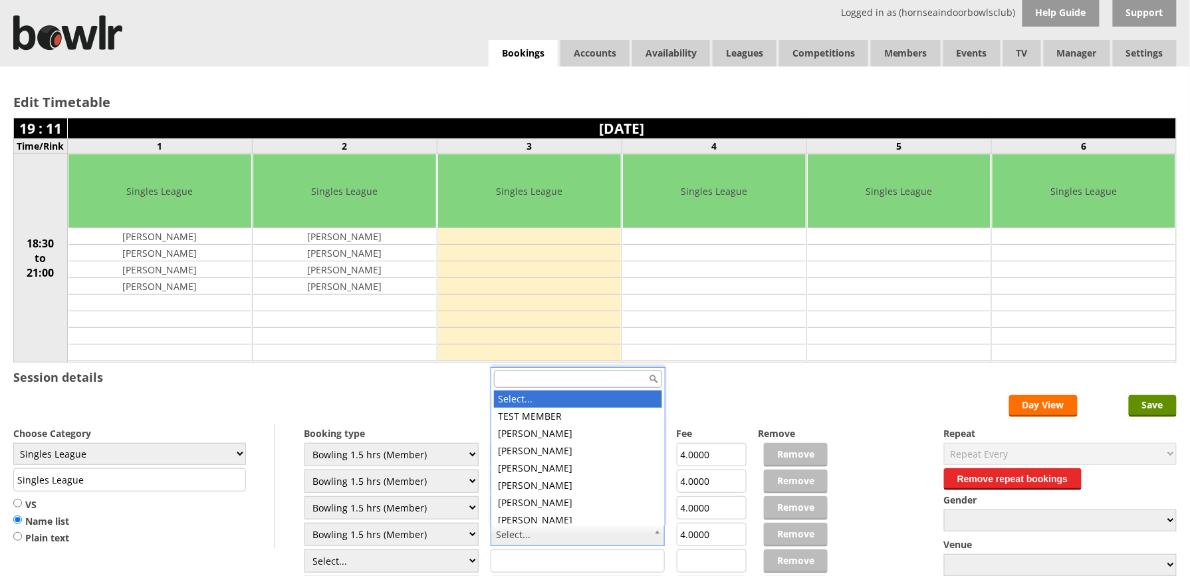
click at [541, 378] on input "text" at bounding box center [578, 378] width 168 height 17
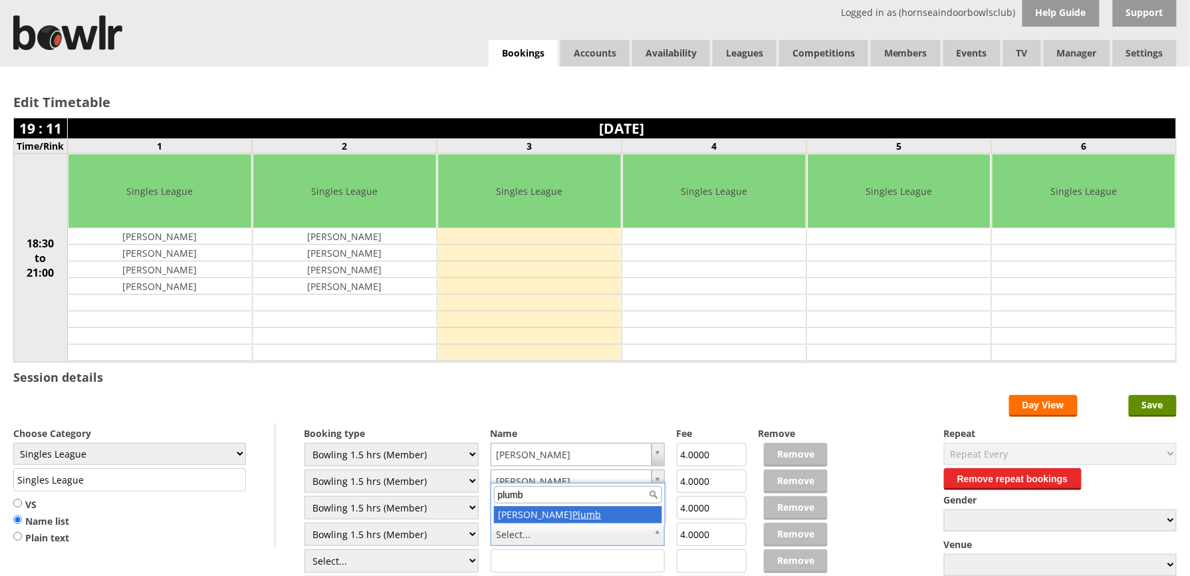
type input "plumb"
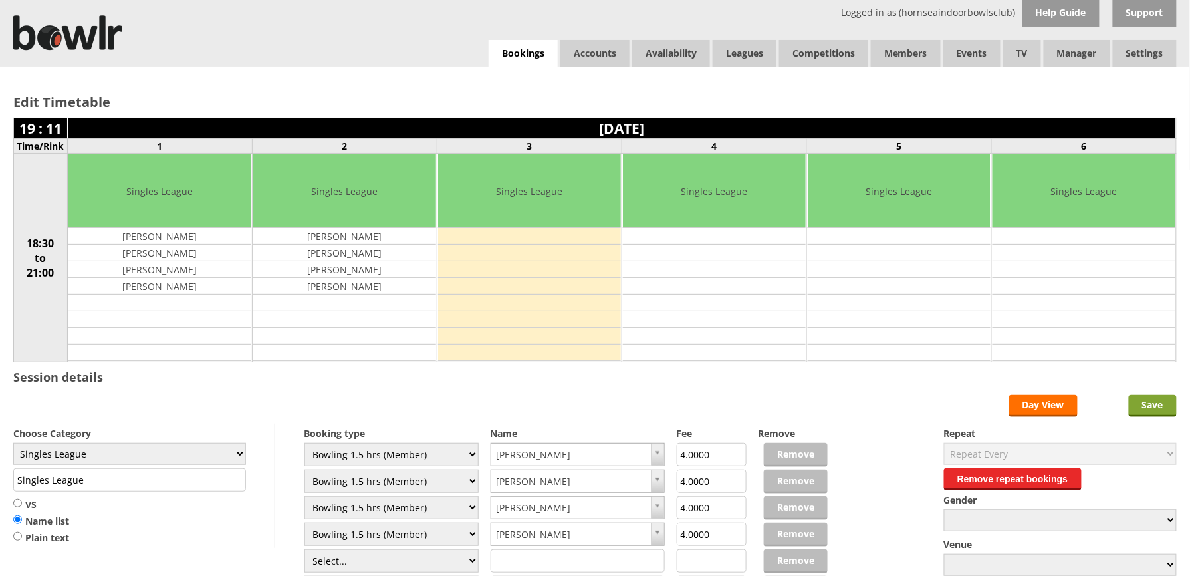
click at [1160, 408] on input "Save" at bounding box center [1153, 406] width 48 height 22
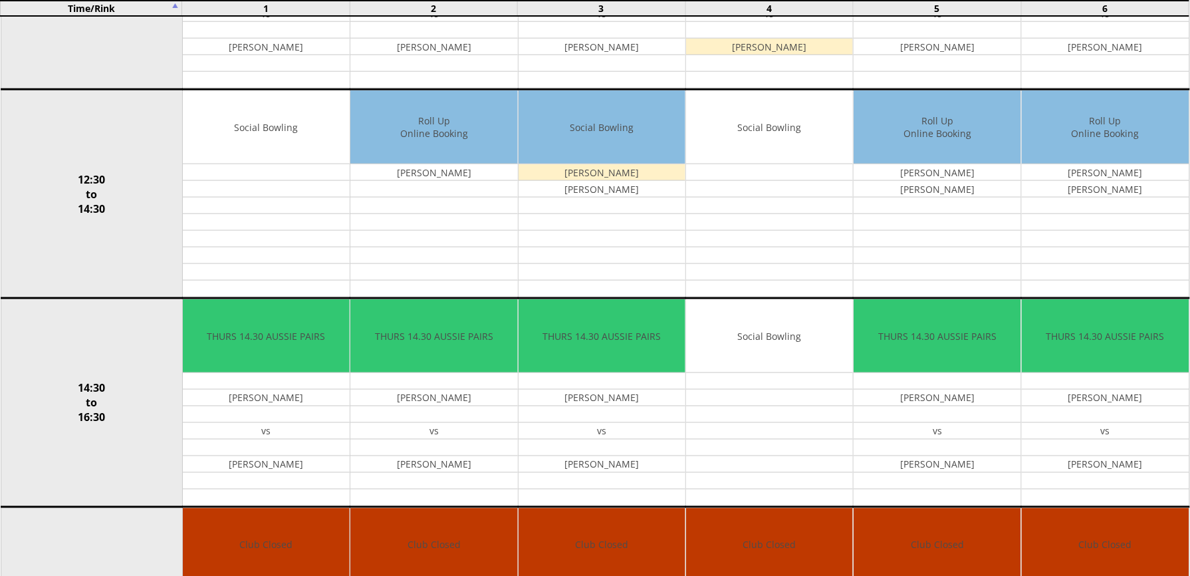
scroll to position [1007, 0]
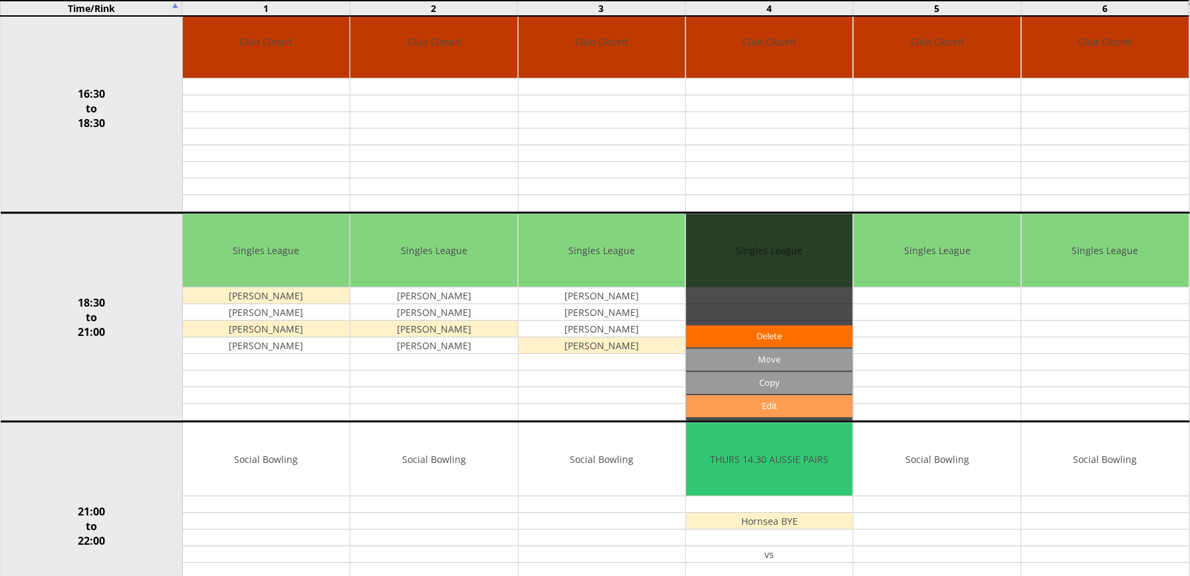
click at [753, 417] on link "Edit" at bounding box center [769, 406] width 167 height 22
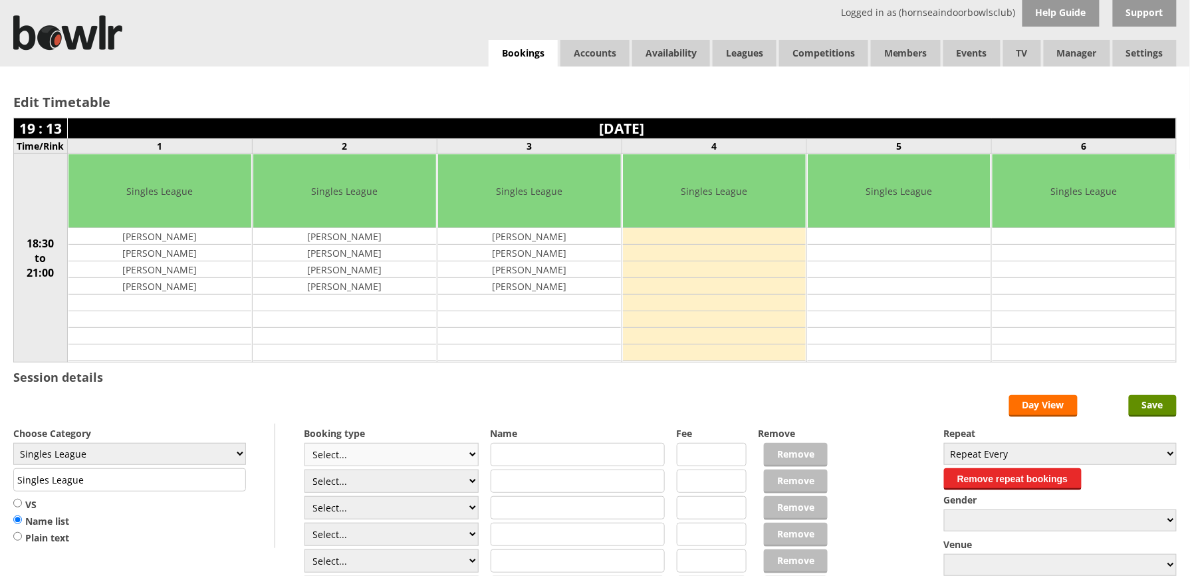
click at [467, 458] on select "Select... Club Competition (Member) Club Competition (Visitor) National (Member…" at bounding box center [392, 454] width 175 height 23
select select "1_48"
click at [305, 446] on select "Select... Club Competition (Member) Club Competition (Visitor) National (Member…" at bounding box center [392, 454] width 175 height 23
type input "4.0000"
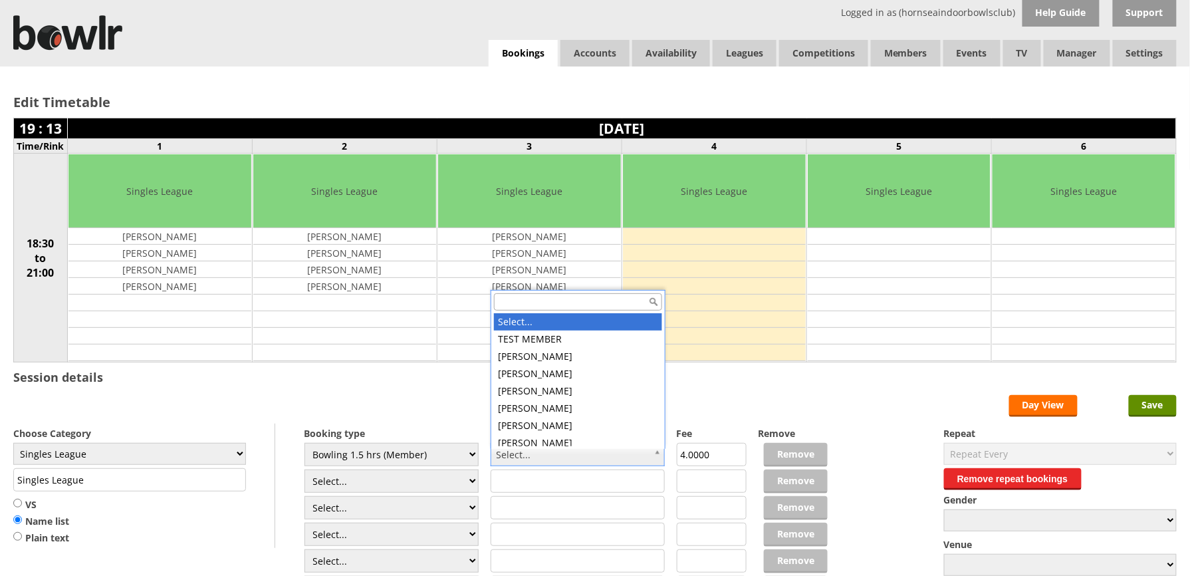
click at [527, 305] on input "text" at bounding box center [578, 301] width 168 height 17
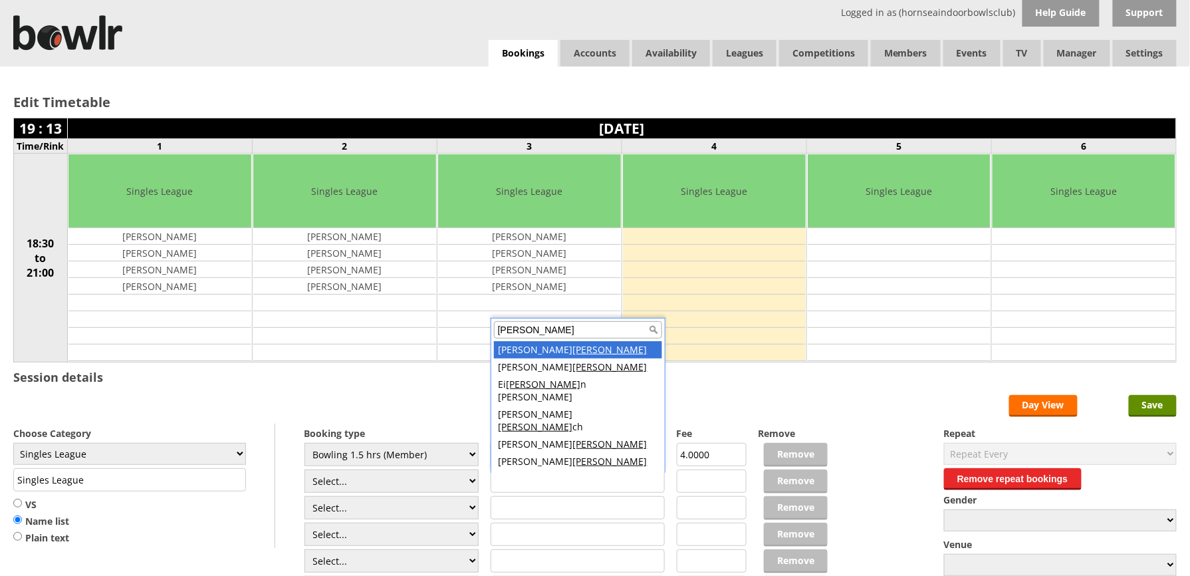
type input "lee"
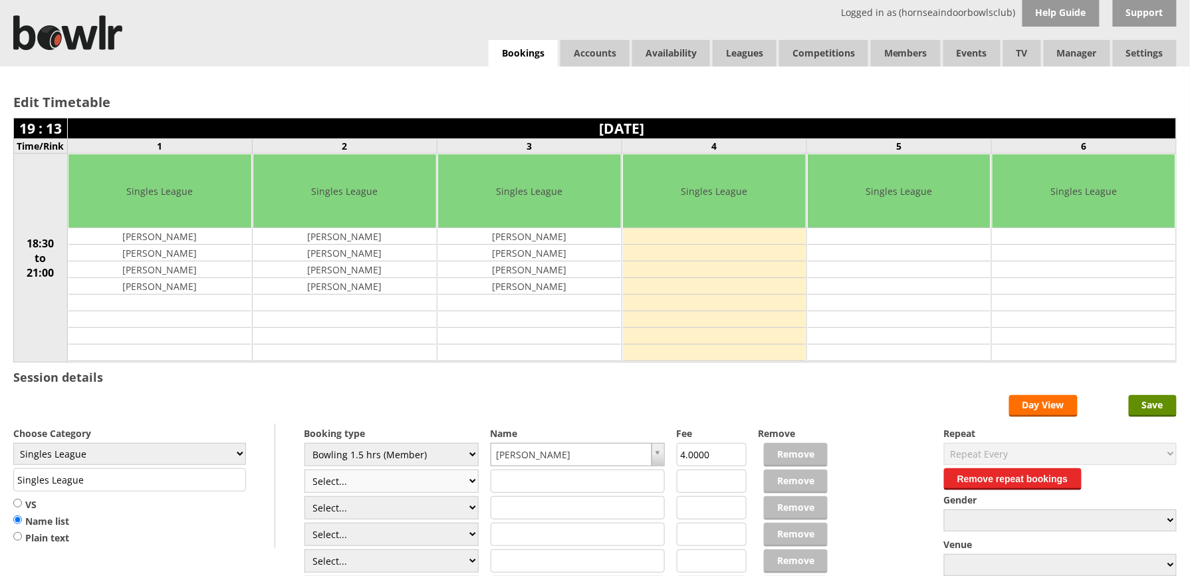
click at [466, 485] on select "Select... Club Competition (Member) Club Competition (Visitor) National (Member…" at bounding box center [392, 481] width 175 height 23
select select "1_48"
click at [305, 472] on select "Select... Club Competition (Member) Club Competition (Visitor) National (Member…" at bounding box center [392, 481] width 175 height 23
type input "4.0000"
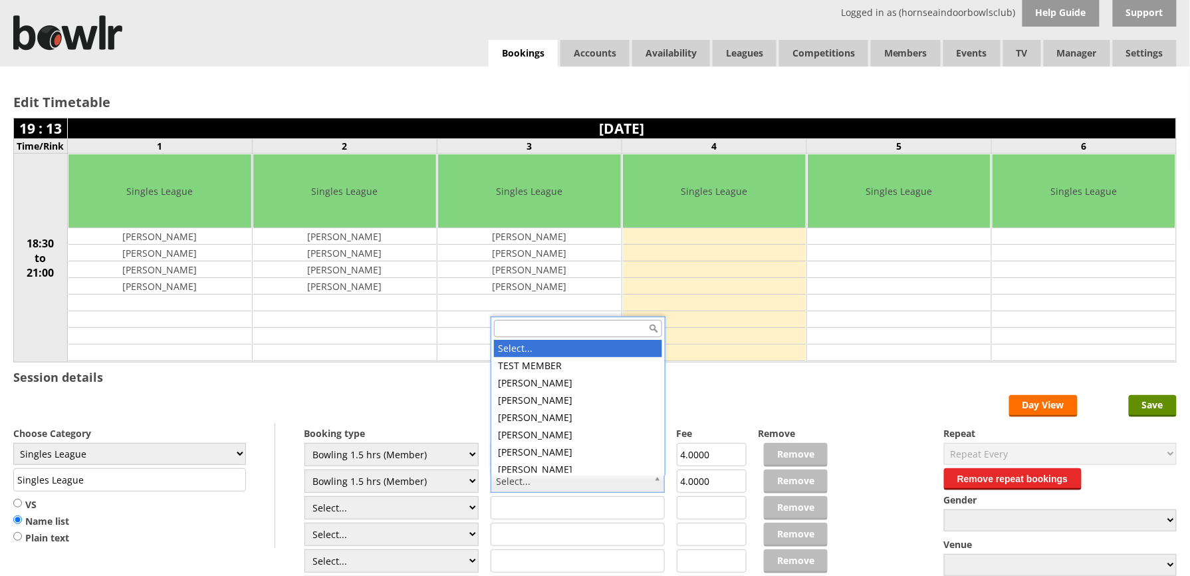
click at [532, 327] on input "text" at bounding box center [578, 328] width 168 height 17
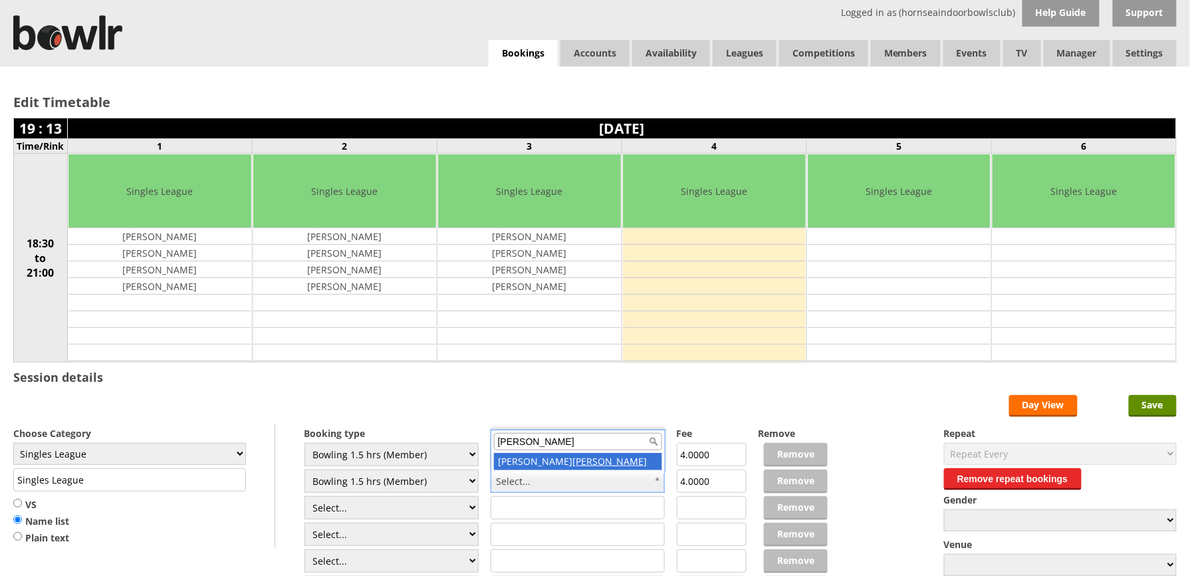
type input "reeve"
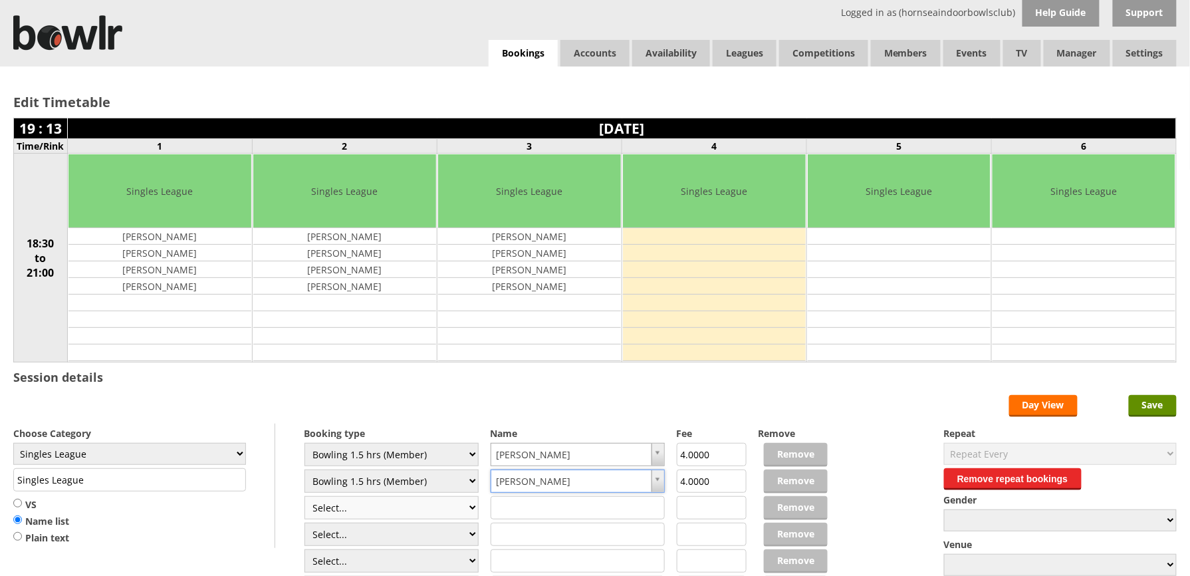
click at [467, 512] on select "Select... Club Competition (Member) Club Competition (Visitor) National (Member…" at bounding box center [392, 507] width 175 height 23
select select "1_48"
click at [305, 499] on select "Select... Club Competition (Member) Club Competition (Visitor) National (Member…" at bounding box center [392, 507] width 175 height 23
type input "4.0000"
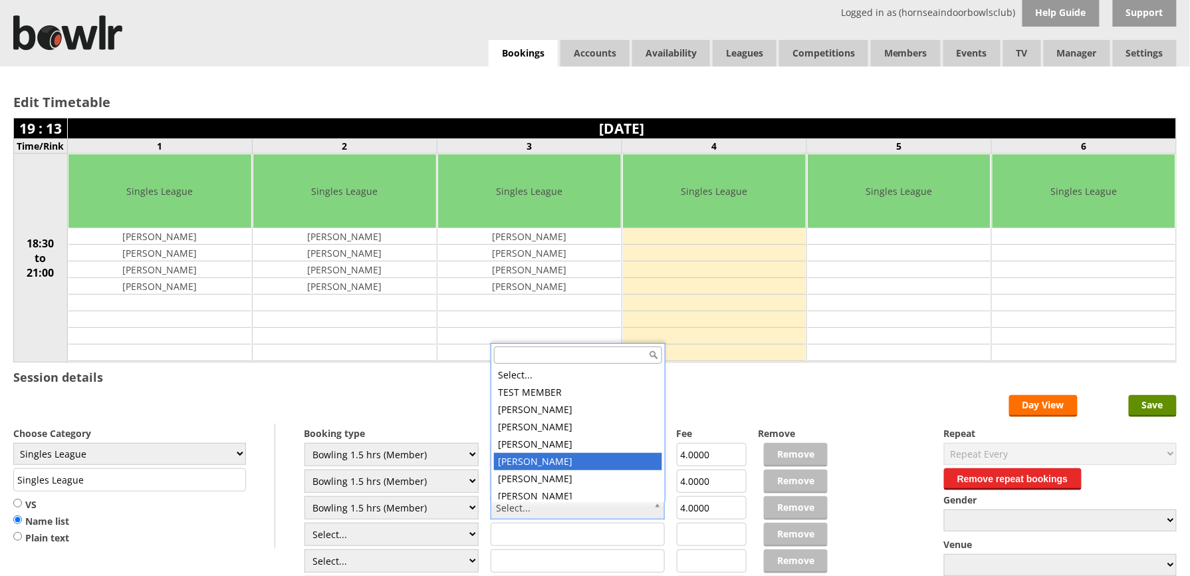
scroll to position [3, 0]
click at [520, 351] on input "text" at bounding box center [578, 354] width 168 height 17
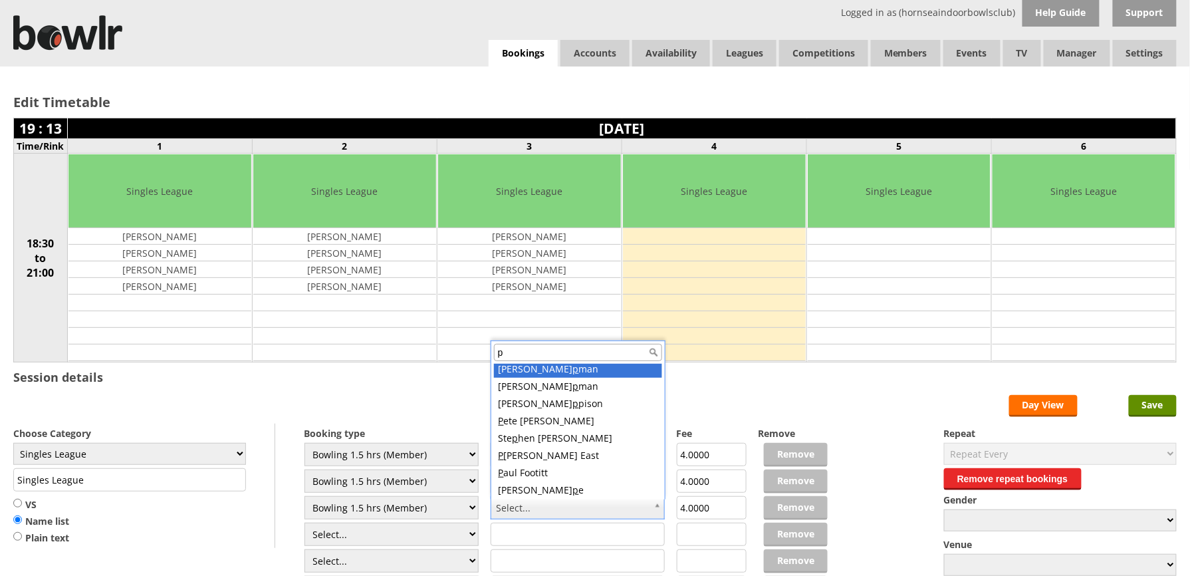
scroll to position [0, 0]
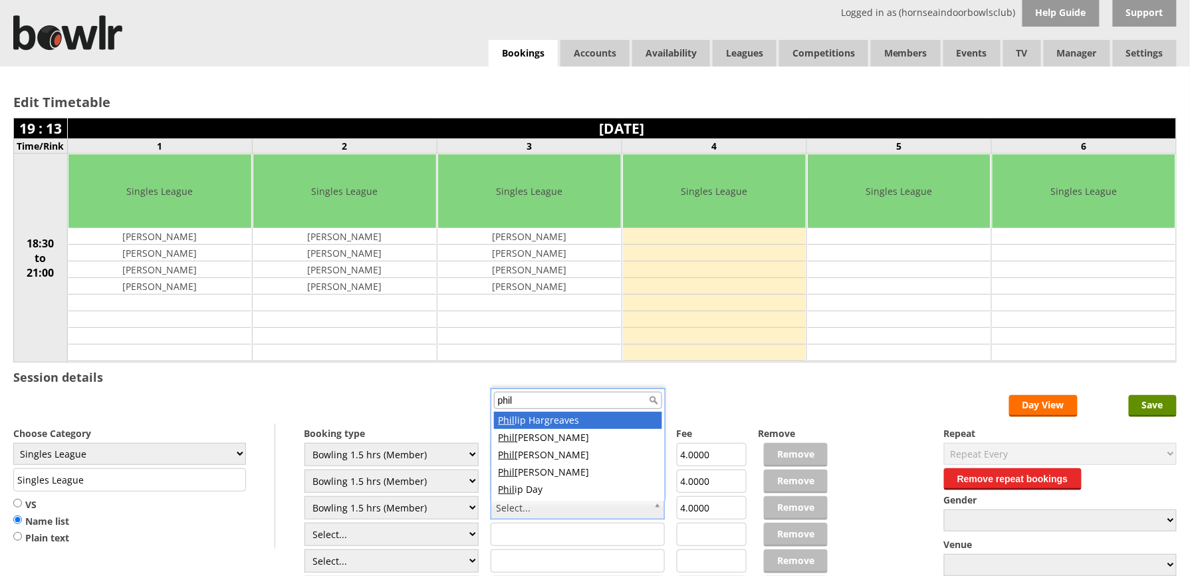
type input "phil"
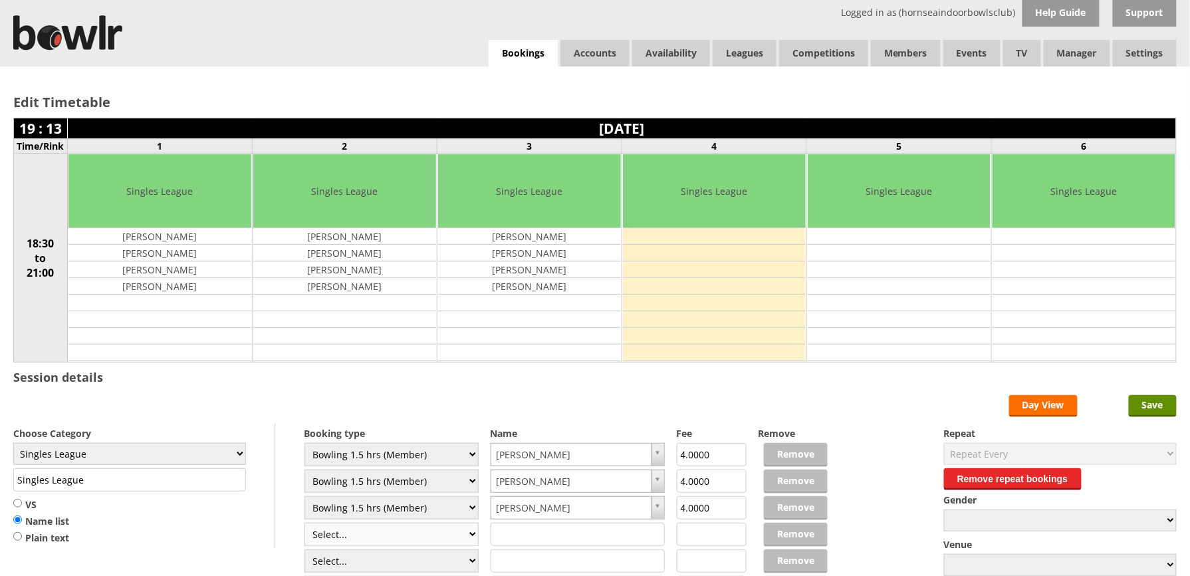
click at [471, 533] on select "Select... Club Competition (Member) Club Competition (Visitor) National (Member…" at bounding box center [392, 534] width 175 height 23
select select "1_48"
click at [305, 525] on select "Select... Club Competition (Member) Club Competition (Visitor) National (Member…" at bounding box center [392, 534] width 175 height 23
type input "4.0000"
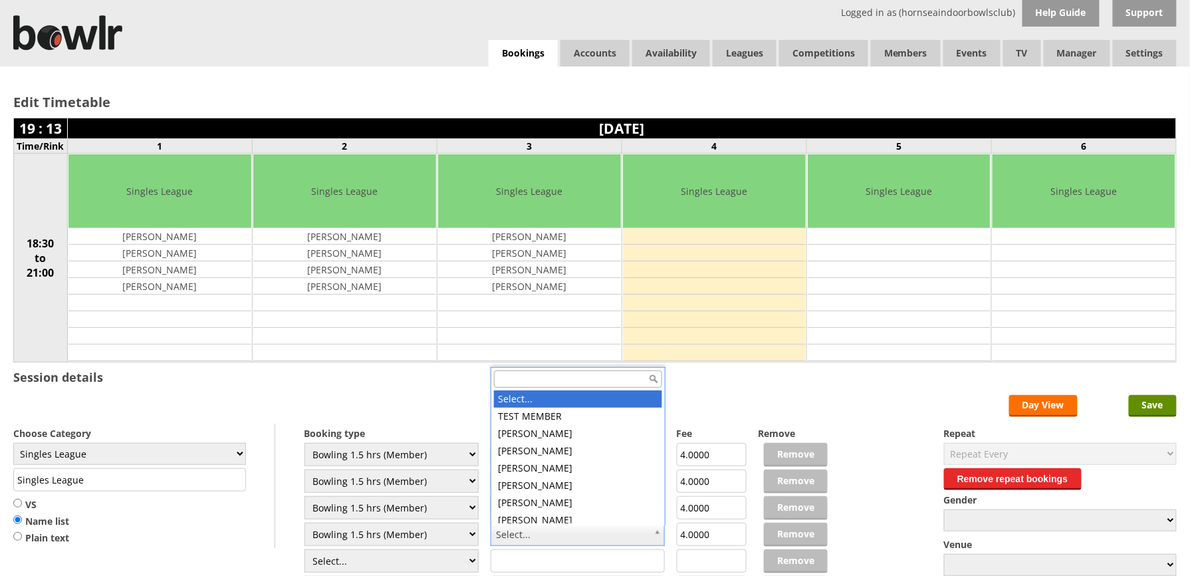
click at [537, 378] on input "text" at bounding box center [578, 378] width 168 height 17
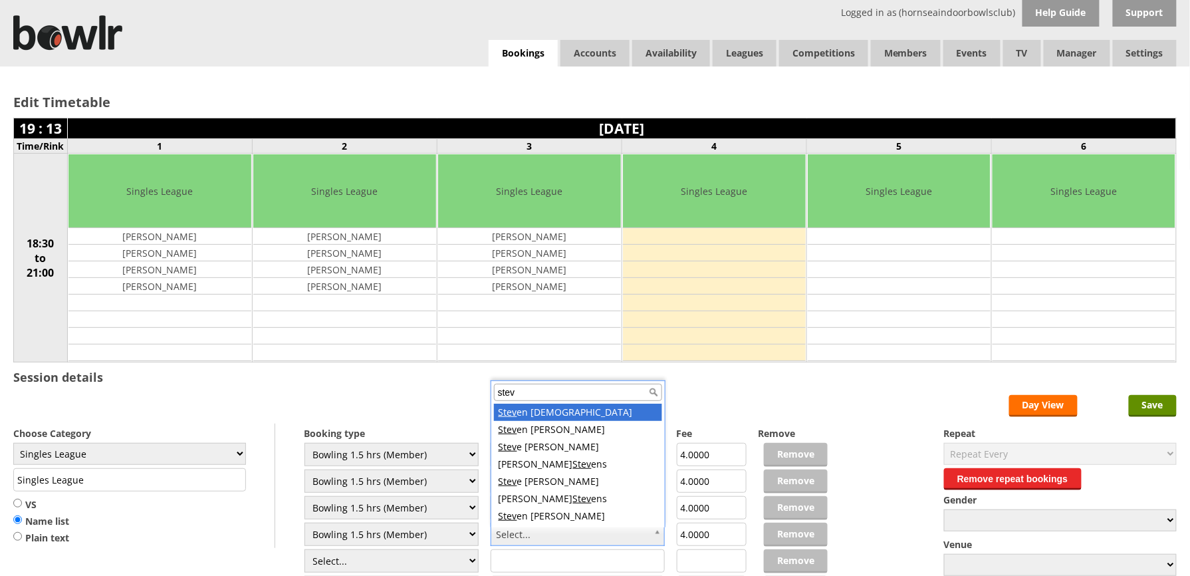
type input "stev"
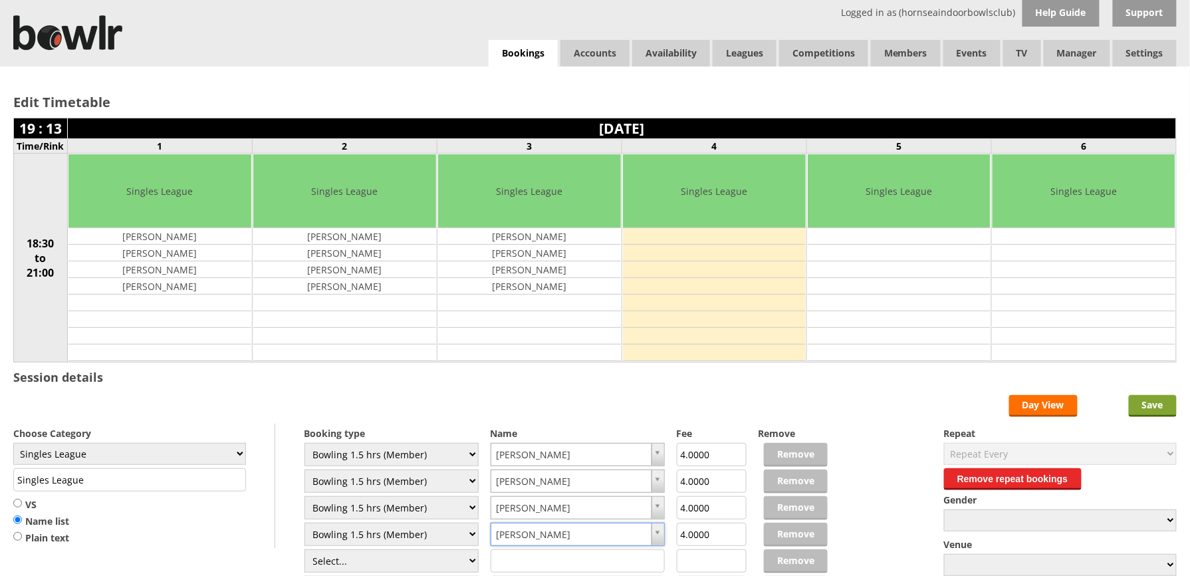
click at [1153, 408] on input "Save" at bounding box center [1153, 406] width 48 height 22
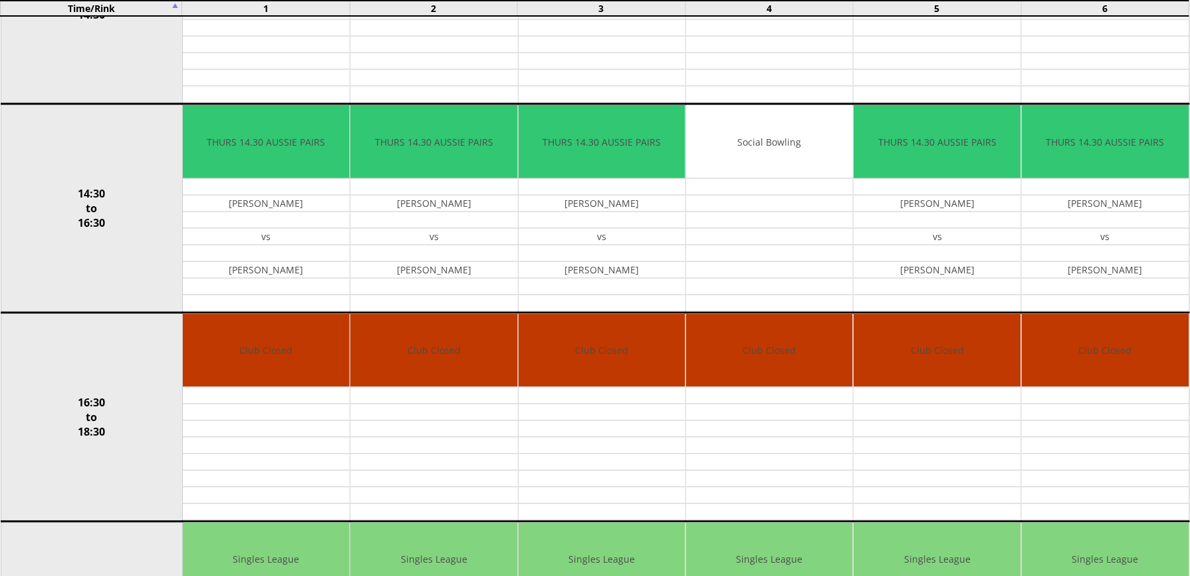
scroll to position [27, 0]
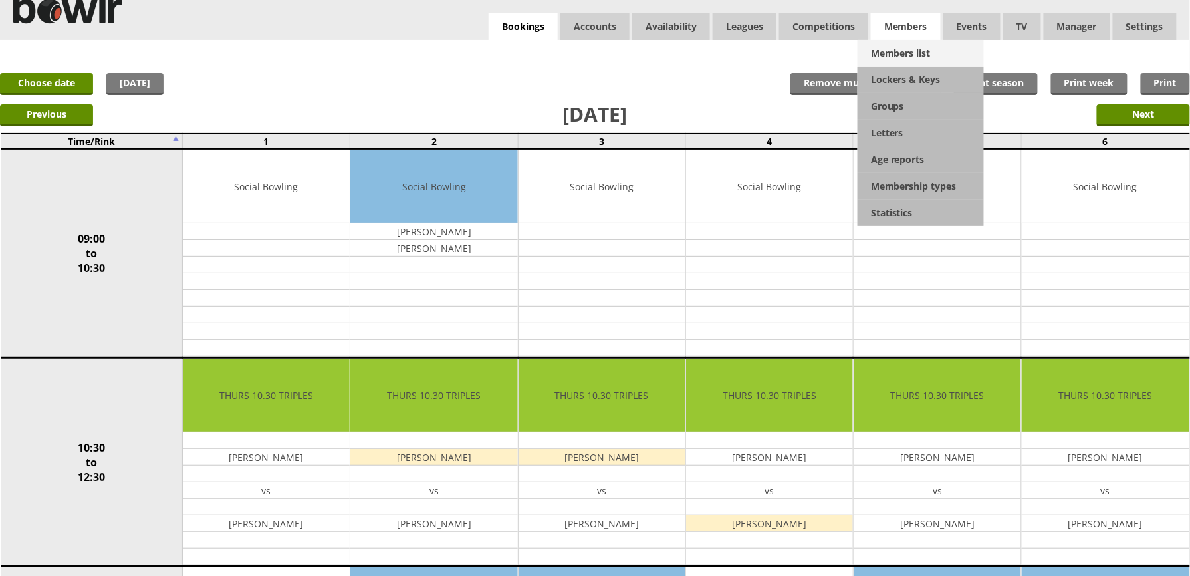
click at [898, 47] on link "Members list" at bounding box center [921, 53] width 126 height 27
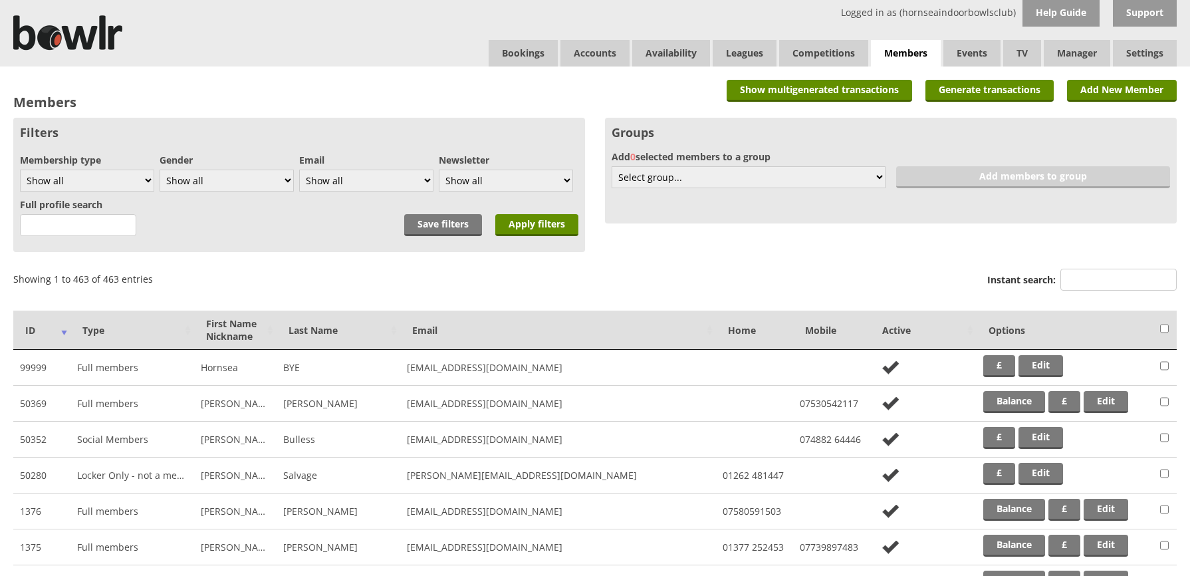
click at [1100, 281] on input "Instant search:" at bounding box center [1119, 280] width 116 height 22
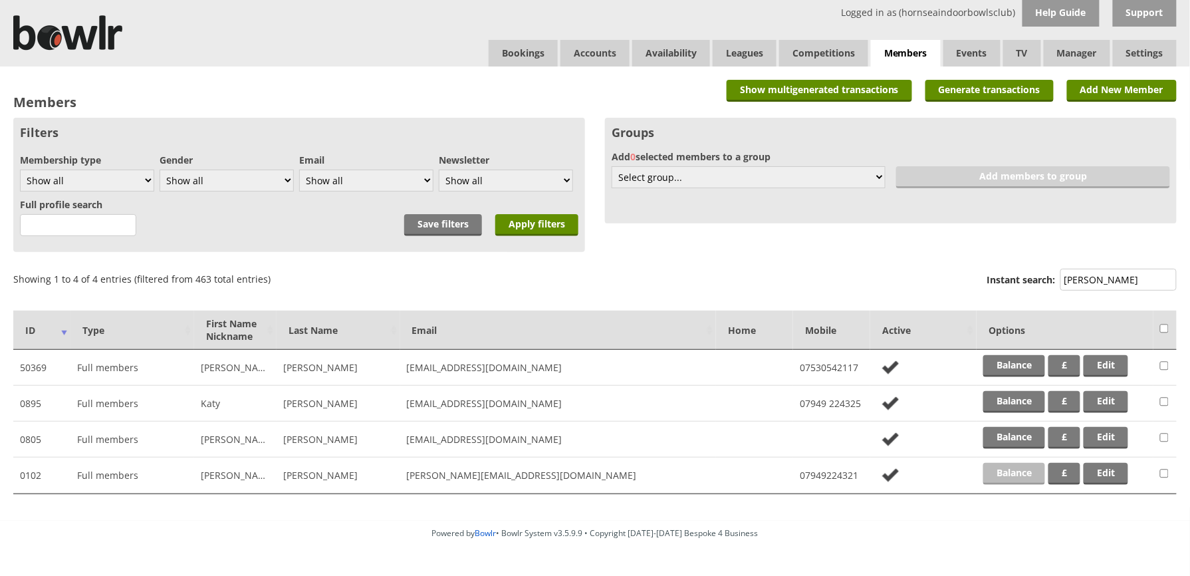
type input "baxter"
click at [1003, 470] on link "Balance" at bounding box center [1015, 474] width 62 height 22
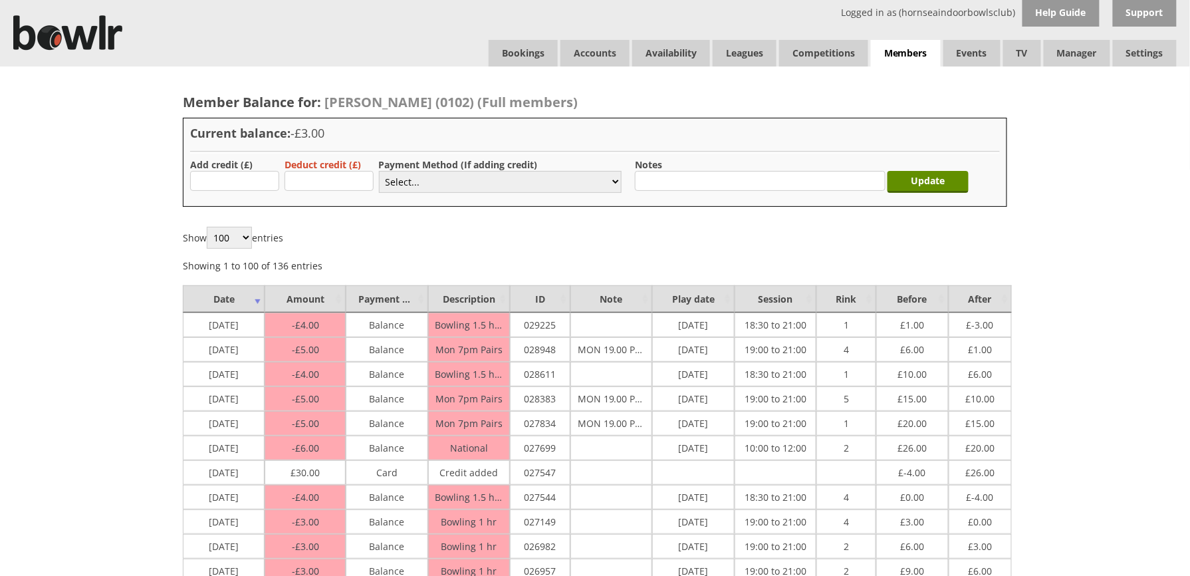
drag, startPoint x: 959, startPoint y: 125, endPoint x: 1019, endPoint y: 140, distance: 61.6
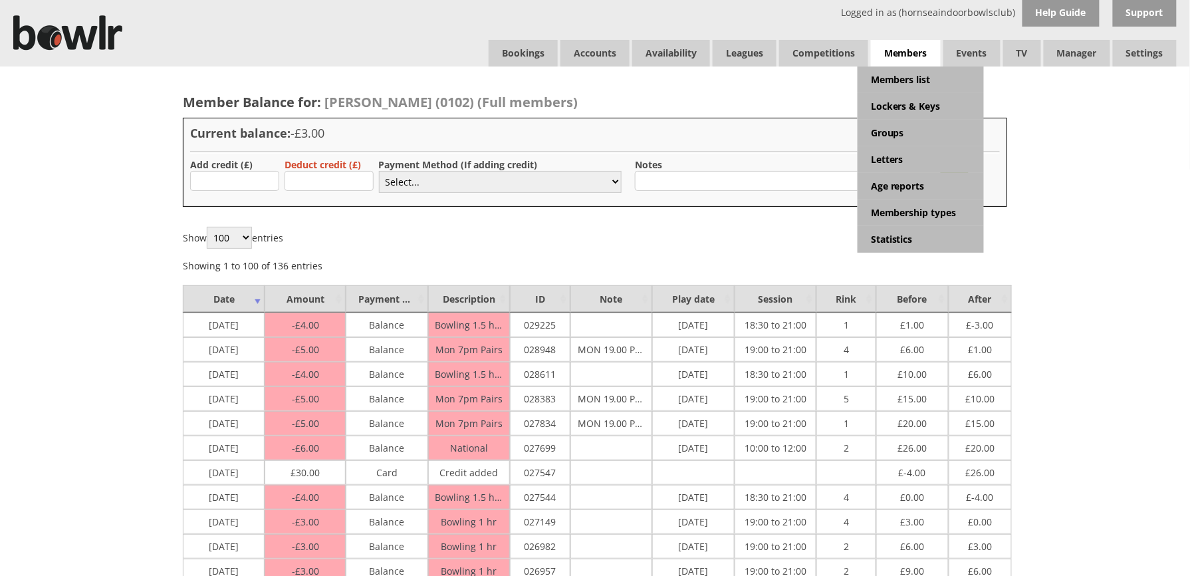
click at [905, 54] on span "Members" at bounding box center [906, 53] width 70 height 27
click at [905, 80] on link "Members list" at bounding box center [921, 80] width 126 height 27
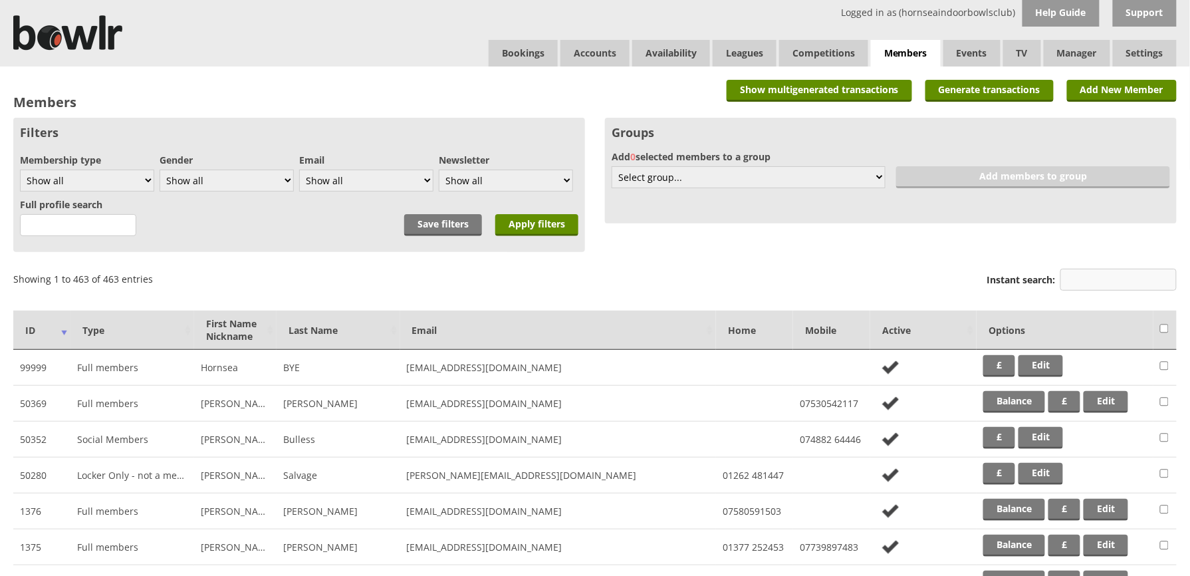
click at [1088, 281] on input "Instant search:" at bounding box center [1119, 280] width 116 height 22
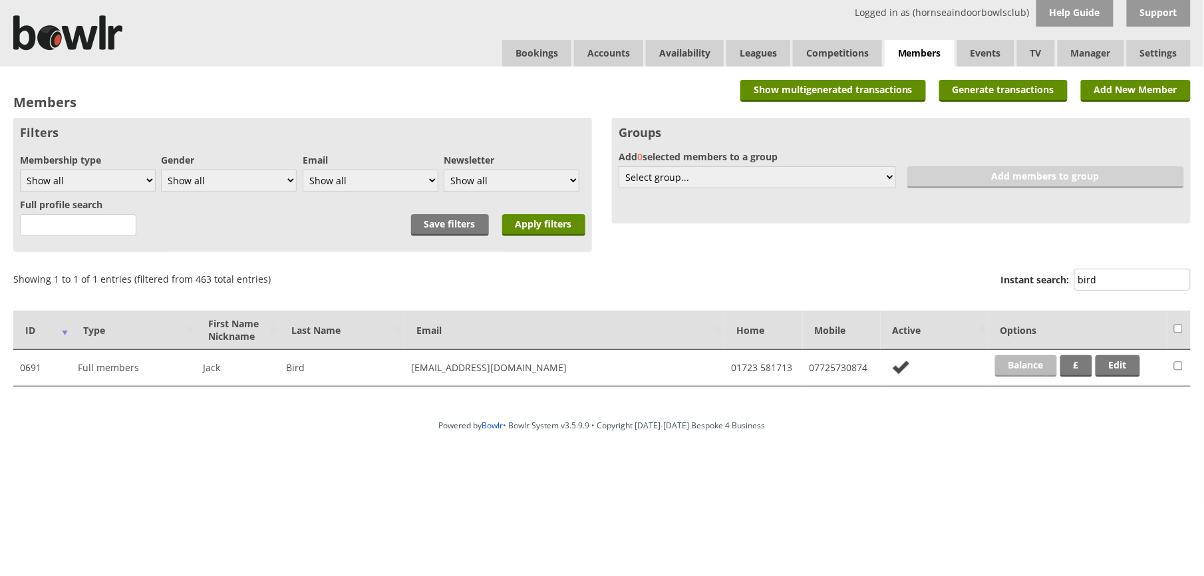
type input "bird"
click at [1017, 370] on link "Balance" at bounding box center [1026, 366] width 62 height 22
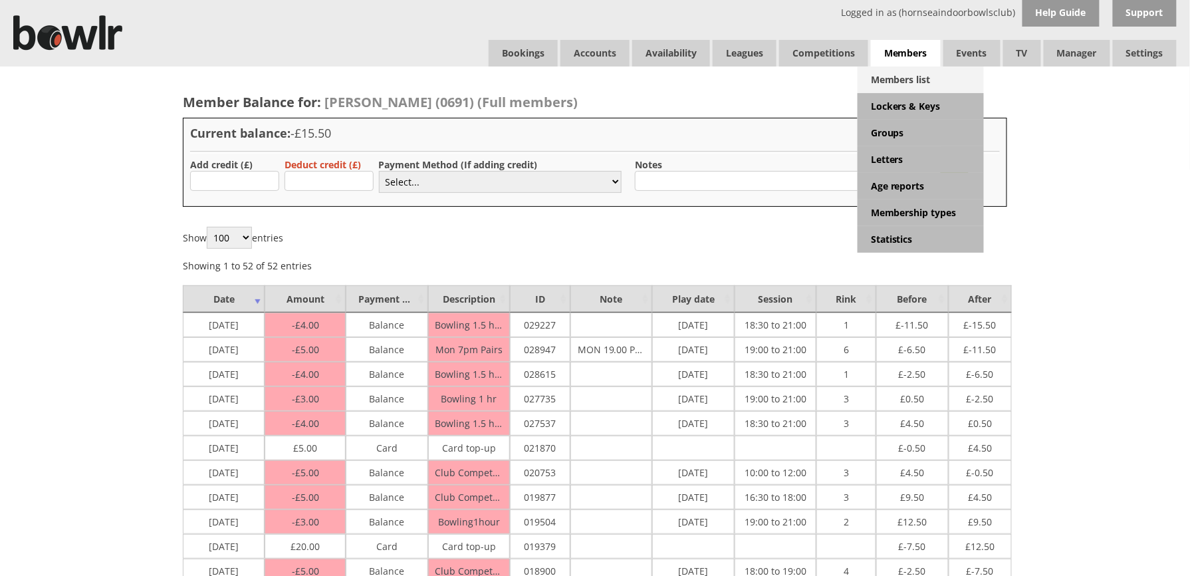
click at [916, 77] on link "Members list" at bounding box center [921, 80] width 126 height 27
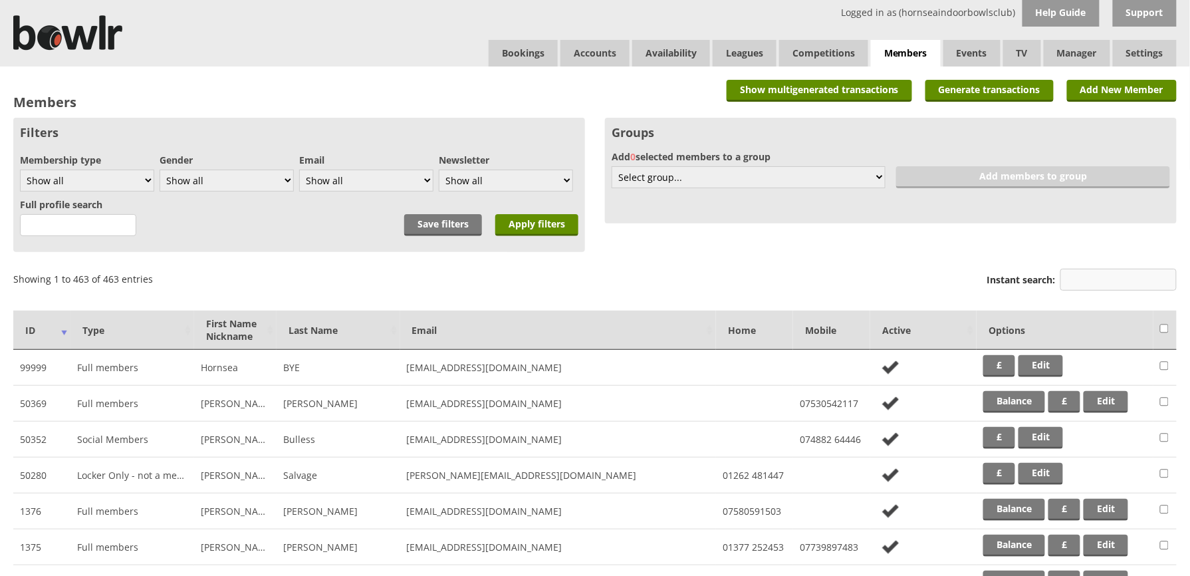
click at [1105, 281] on input "Instant search:" at bounding box center [1119, 280] width 116 height 22
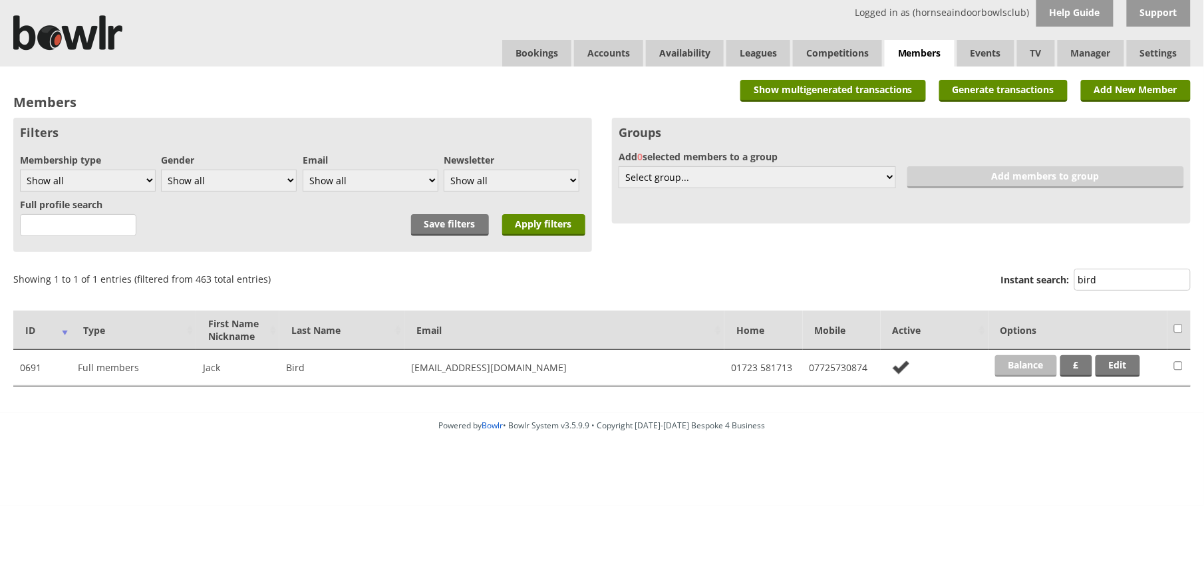
type input "bird"
click at [1019, 374] on link "Balance" at bounding box center [1026, 366] width 62 height 22
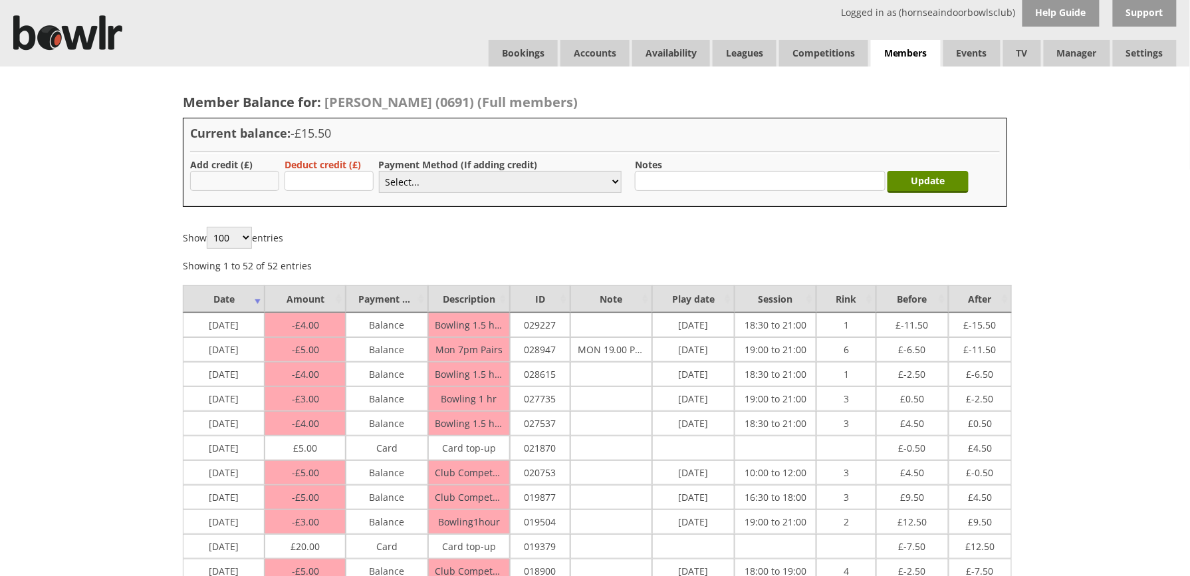
click at [277, 174] on input "text" at bounding box center [234, 181] width 89 height 20
type input "15.50"
click at [394, 184] on select "Select... Cash Card Cheque Bank Transfer Other Member Card Gift Voucher Balance" at bounding box center [500, 182] width 243 height 22
select select "2"
click at [379, 171] on select "Select... Cash Card Cheque Bank Transfer Other Member Card Gift Voucher Balance" at bounding box center [500, 182] width 243 height 22
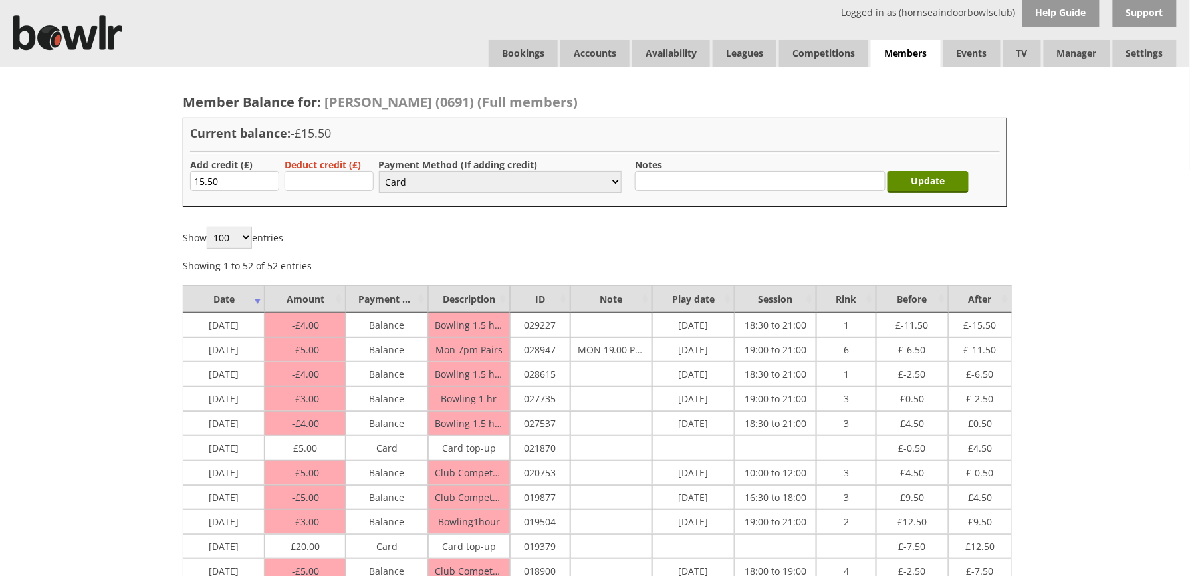
click at [921, 166] on div "Update" at bounding box center [931, 178] width 81 height 41
click at [926, 174] on input "Update" at bounding box center [928, 182] width 81 height 22
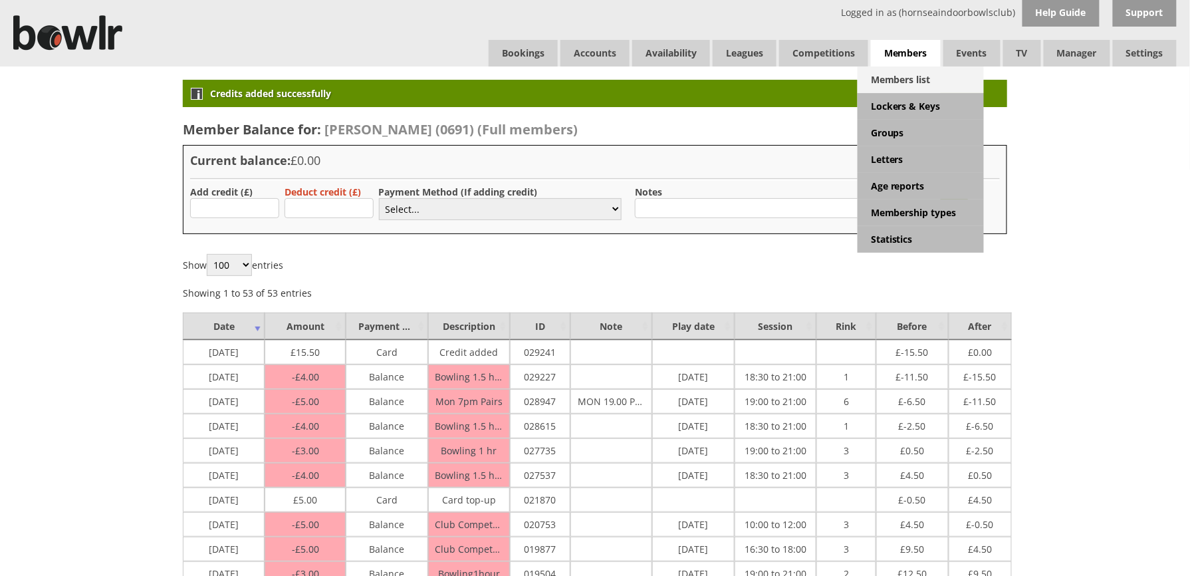
click at [910, 72] on link "Members list" at bounding box center [921, 80] width 126 height 27
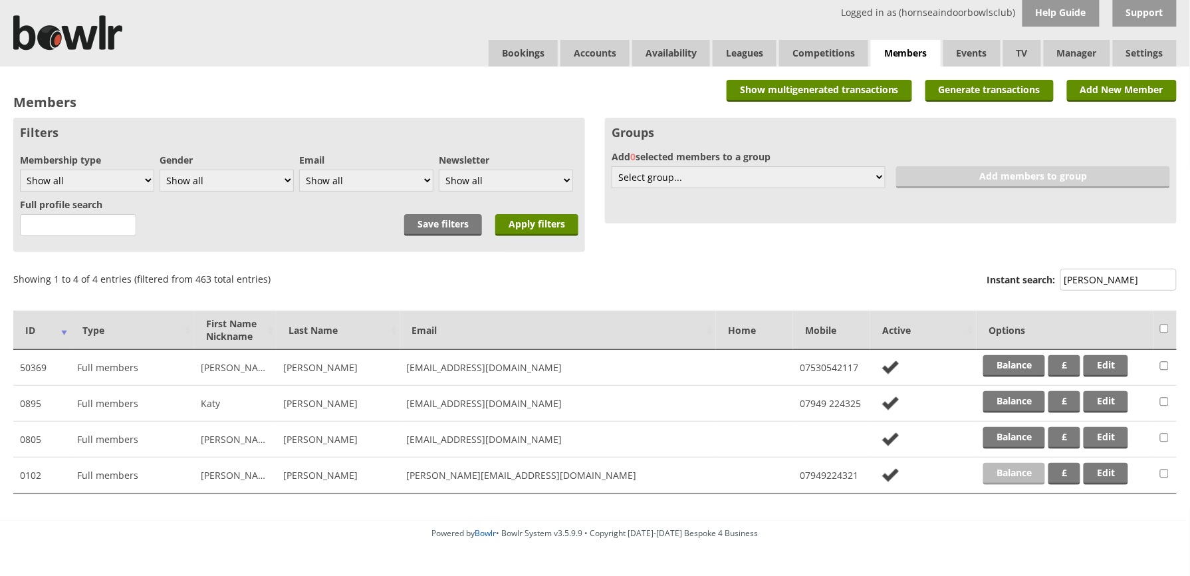
type input "[PERSON_NAME]"
click at [1020, 470] on link "Balance" at bounding box center [1015, 474] width 62 height 22
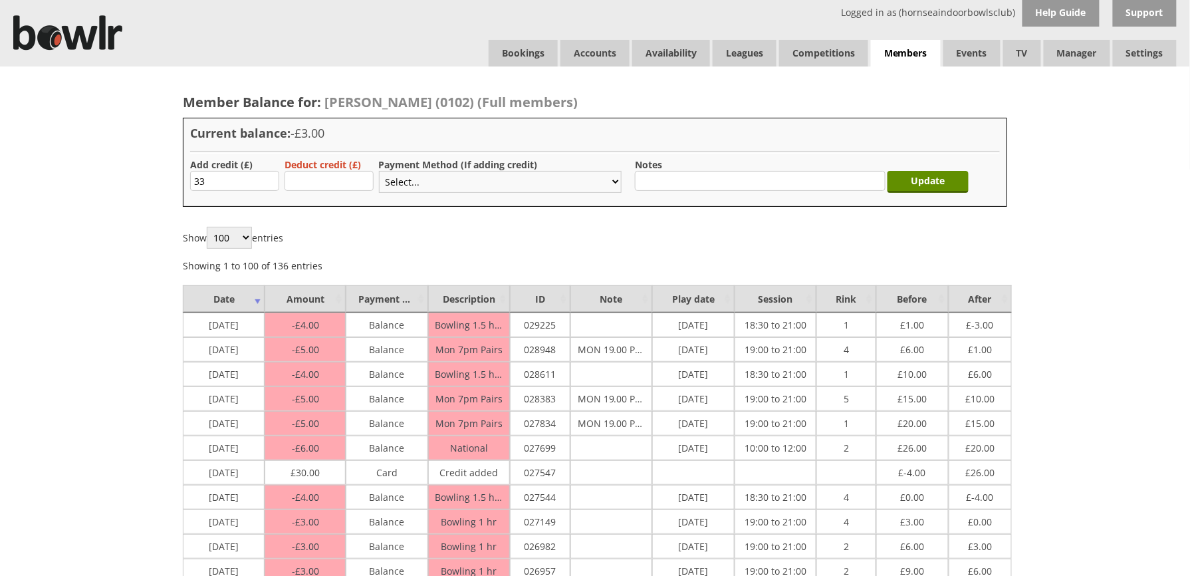
type input "33"
click at [435, 182] on select "Select... Cash Card Cheque Bank Transfer Other Member Card Gift Voucher Balance" at bounding box center [500, 182] width 243 height 22
select select "2"
click at [379, 171] on select "Select... Cash Card Cheque Bank Transfer Other Member Card Gift Voucher Balance" at bounding box center [500, 182] width 243 height 22
click at [940, 182] on input "Update" at bounding box center [928, 182] width 81 height 22
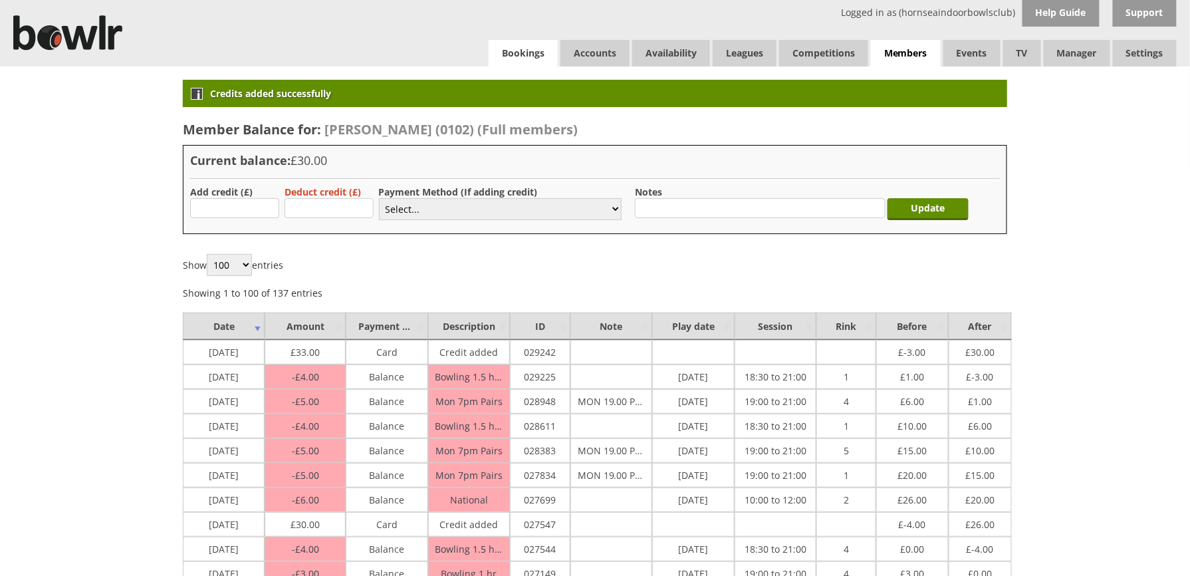
click at [506, 40] on link "Bookings" at bounding box center [523, 53] width 69 height 27
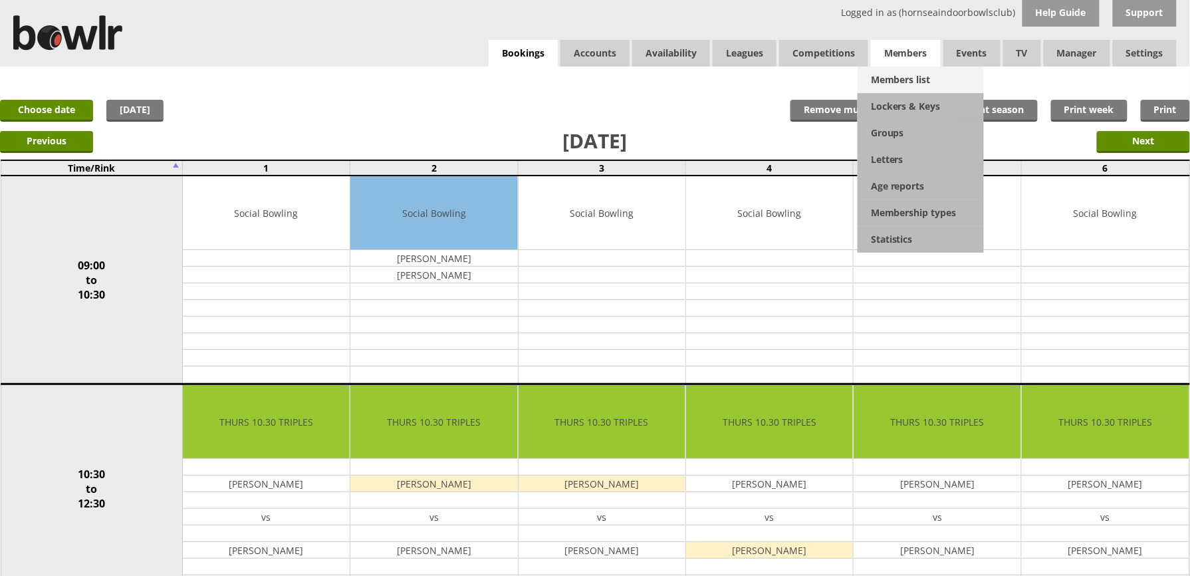
click at [911, 83] on link "Members list" at bounding box center [921, 80] width 126 height 27
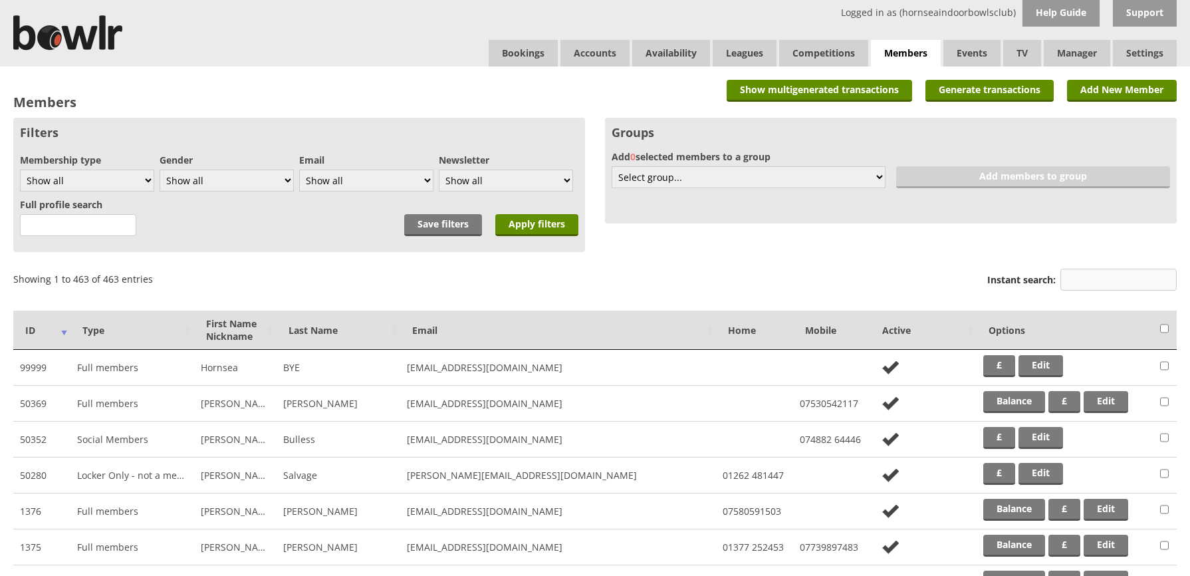
click at [1088, 273] on input "Instant search:" at bounding box center [1119, 280] width 116 height 22
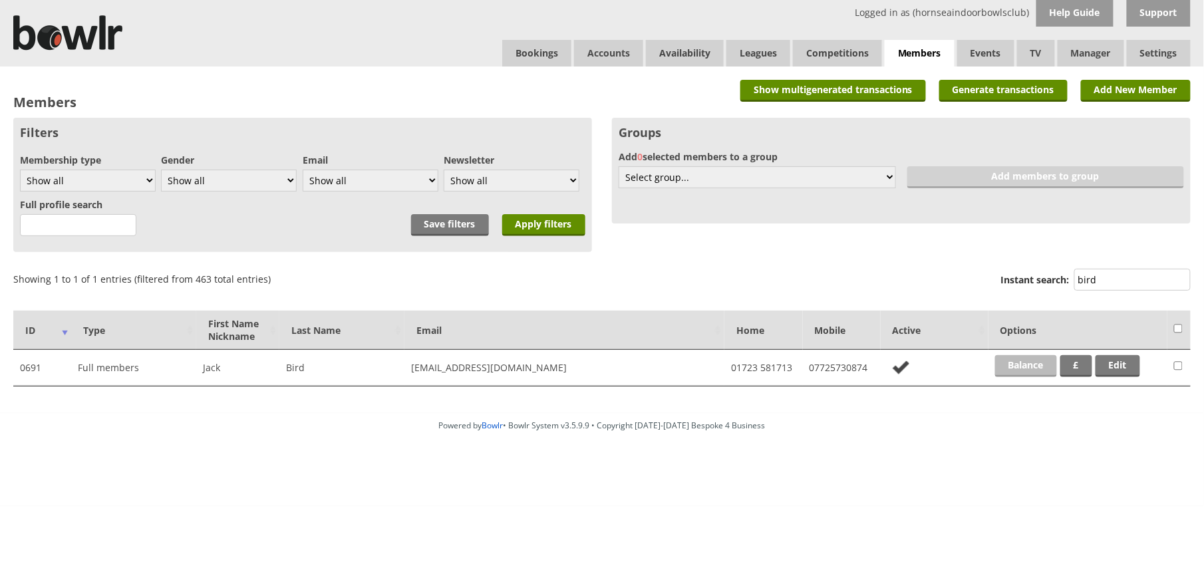
type input "bird"
click at [1024, 364] on link "Balance" at bounding box center [1026, 366] width 62 height 22
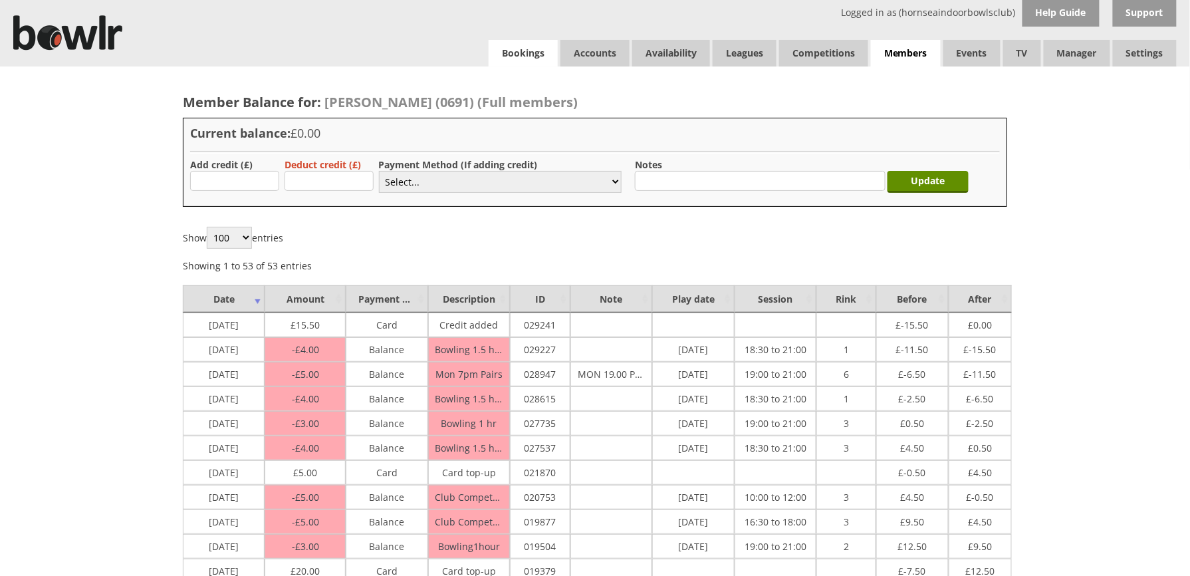
click at [529, 52] on link "Bookings" at bounding box center [523, 53] width 69 height 27
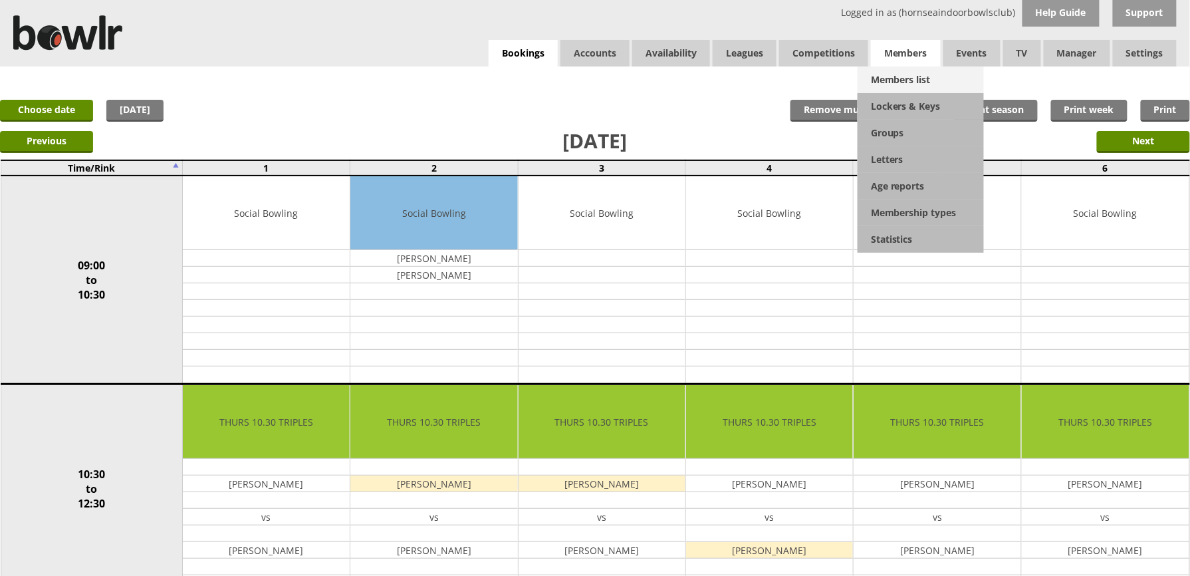
click at [919, 70] on link "Members list" at bounding box center [921, 80] width 126 height 27
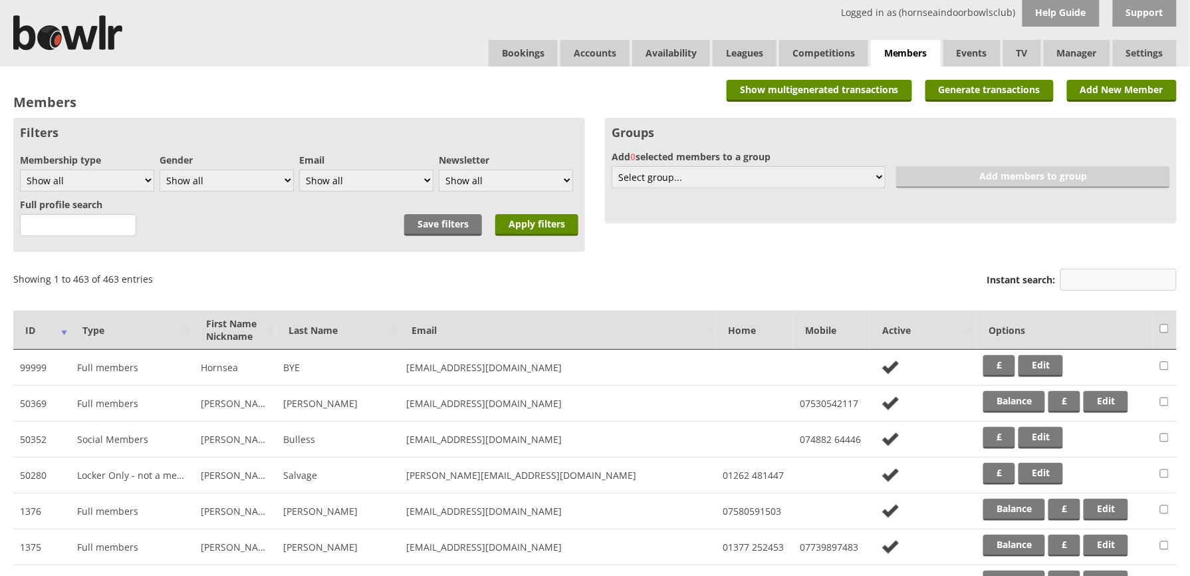
click at [1108, 275] on input "Instant search:" at bounding box center [1119, 280] width 116 height 22
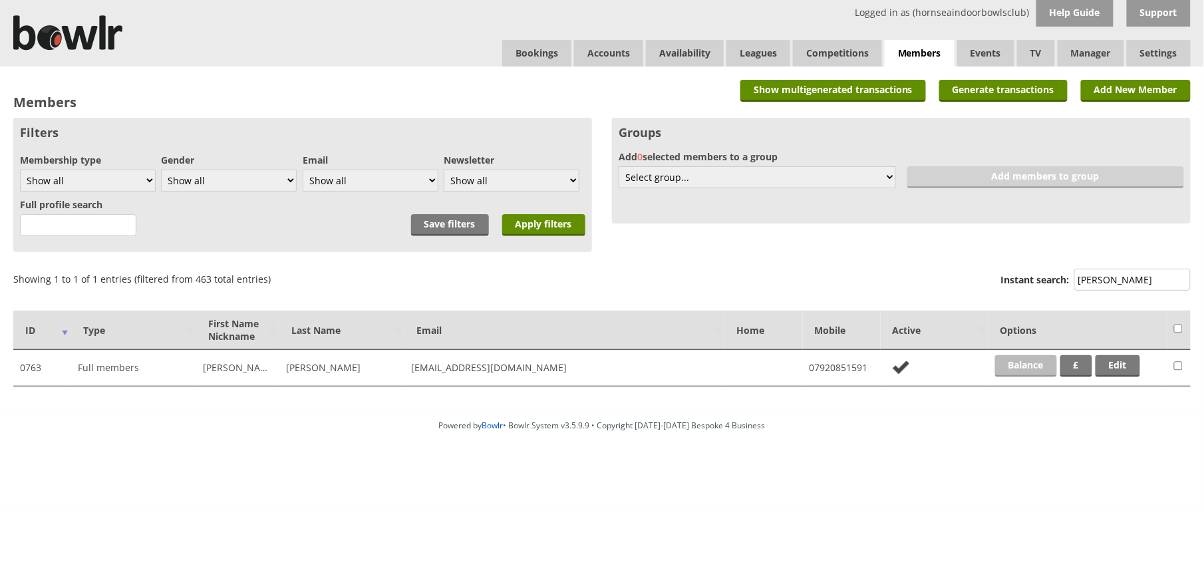
type input "[PERSON_NAME]"
click at [1037, 370] on link "Balance" at bounding box center [1026, 366] width 62 height 22
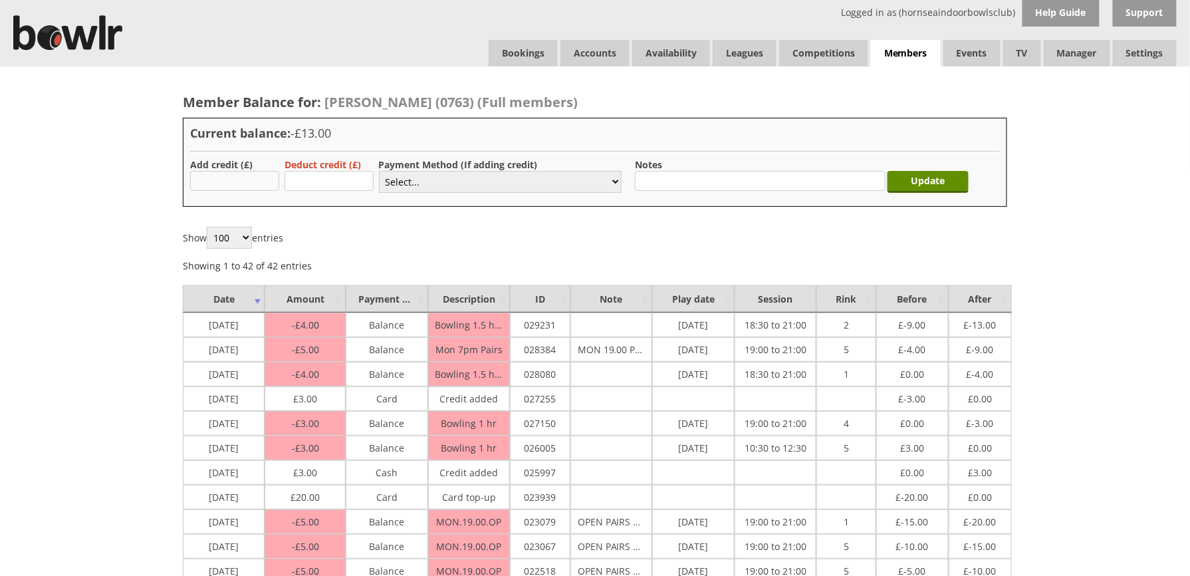
click at [215, 180] on input "text" at bounding box center [234, 181] width 89 height 20
type input "20.00"
drag, startPoint x: 239, startPoint y: 184, endPoint x: 241, endPoint y: 229, distance: 45.2
click at [241, 229] on select "100 250 500 1,000" at bounding box center [229, 238] width 45 height 22
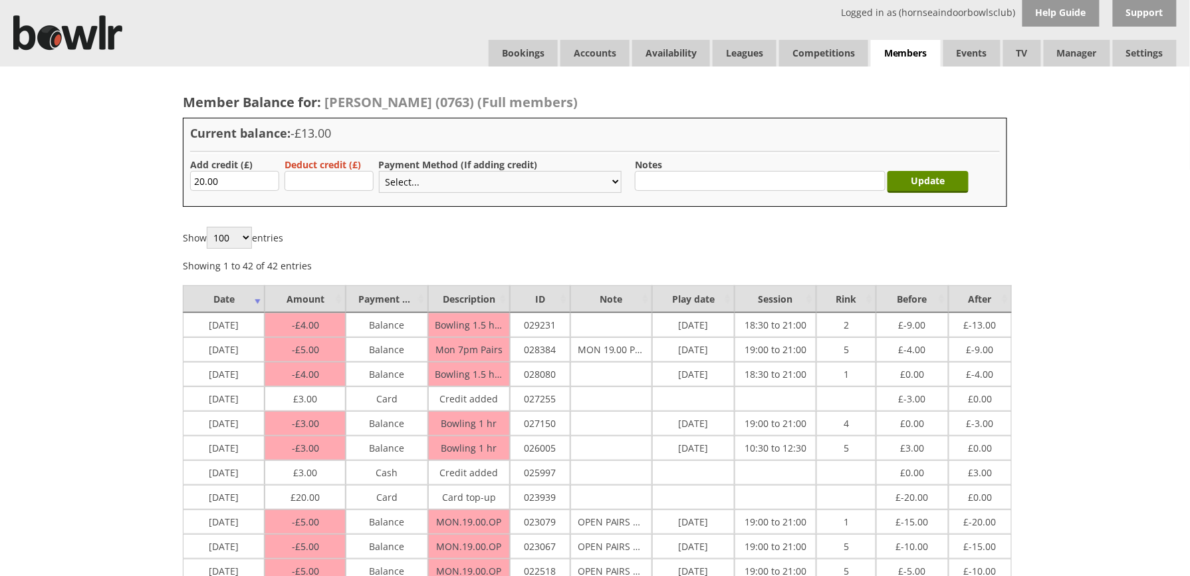
click at [418, 179] on select "Select... Cash Card Cheque Bank Transfer Other Member Card Gift Voucher Balance" at bounding box center [500, 182] width 243 height 22
select select "1"
click at [379, 171] on select "Select... Cash Card Cheque Bank Transfer Other Member Card Gift Voucher Balance" at bounding box center [500, 182] width 243 height 22
click at [900, 182] on input "Update" at bounding box center [928, 182] width 81 height 22
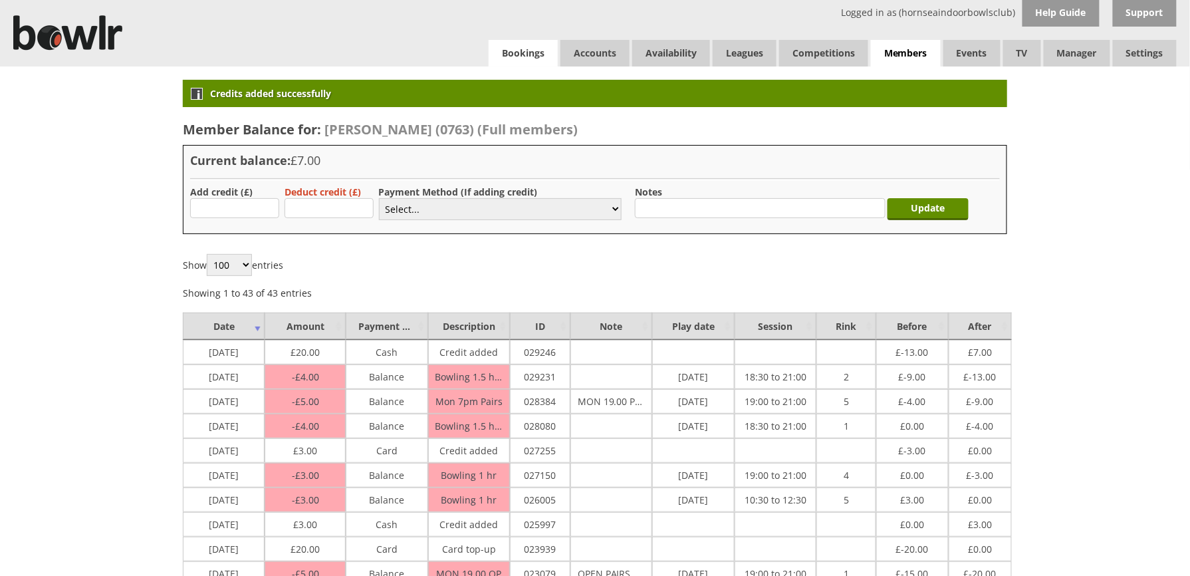
click at [514, 63] on link "Bookings" at bounding box center [523, 53] width 69 height 27
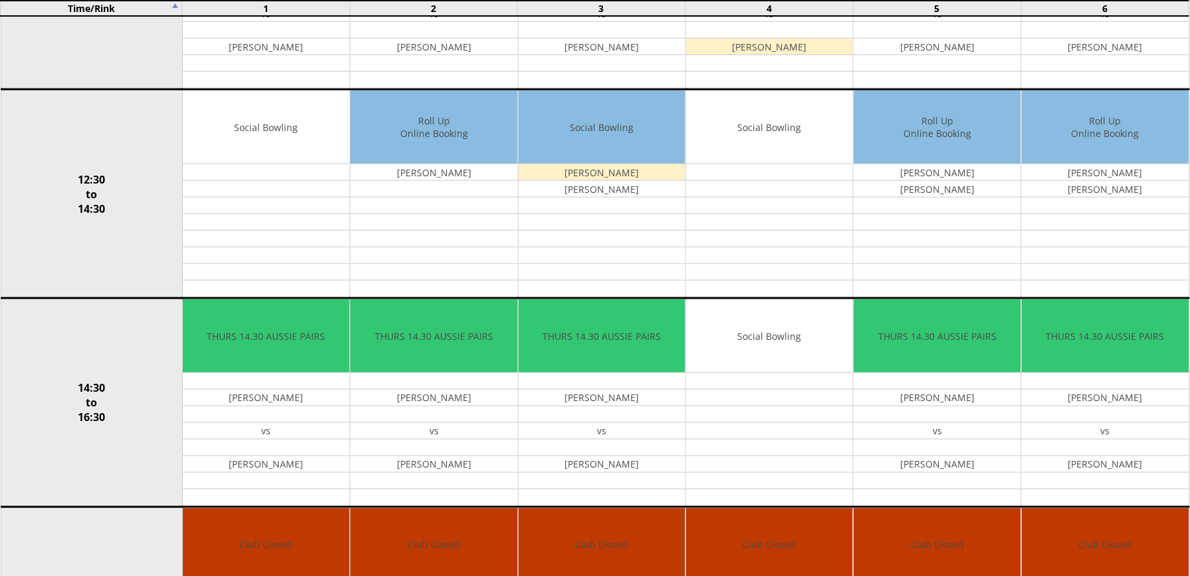
scroll to position [1007, 0]
